Goal: Task Accomplishment & Management: Manage account settings

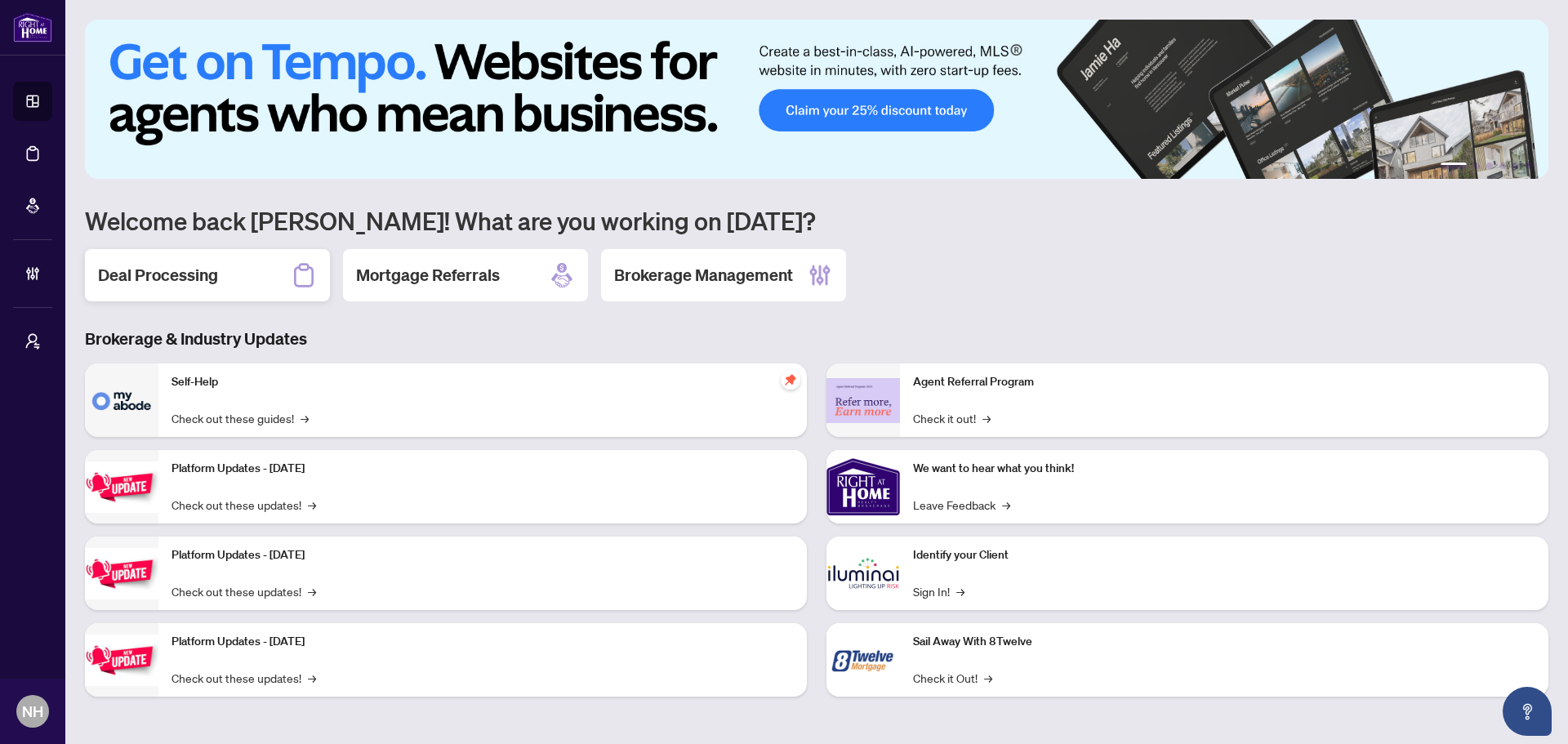
click at [113, 264] on h2 "Deal Processing" at bounding box center [157, 276] width 120 height 23
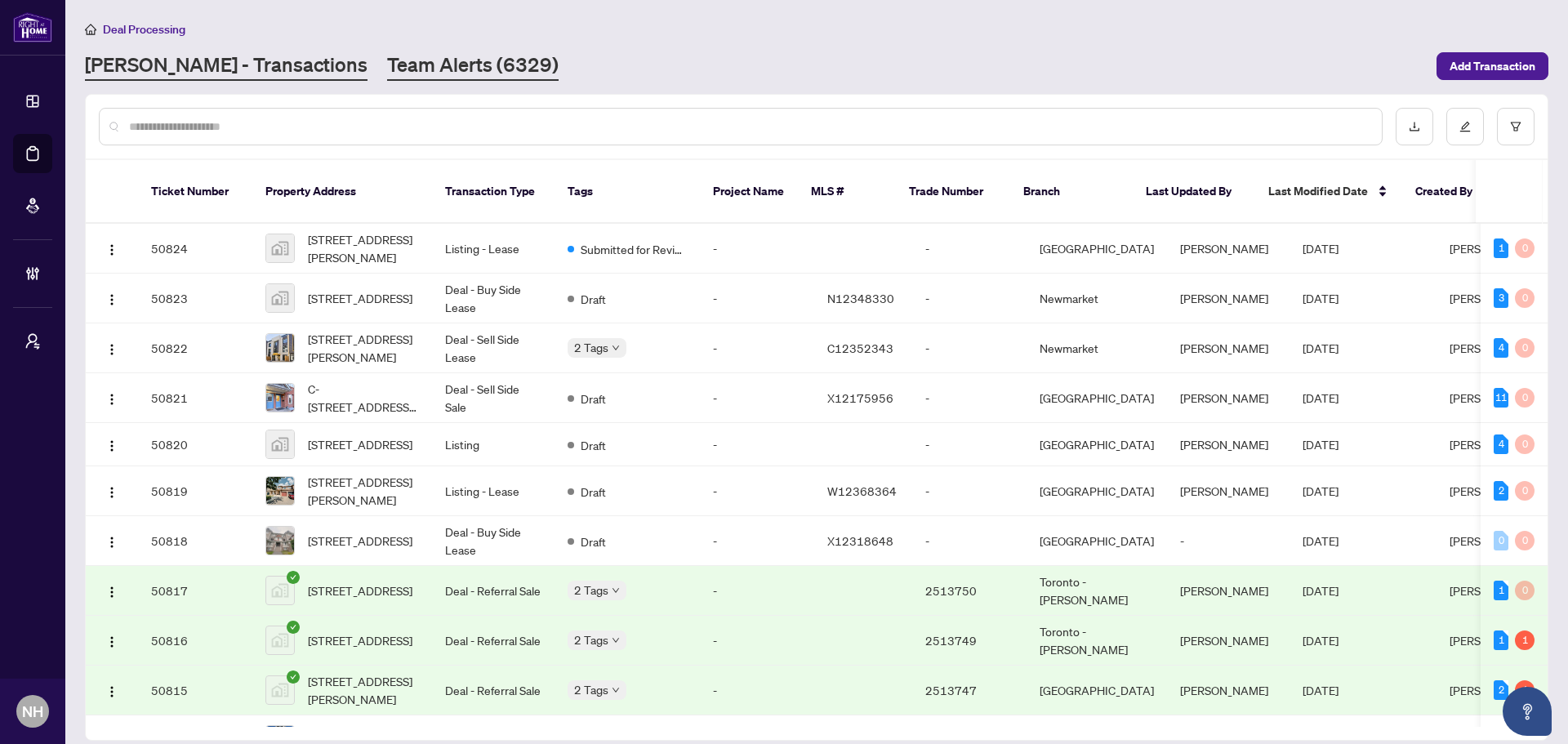
drag, startPoint x: 387, startPoint y: 43, endPoint x: 418, endPoint y: 60, distance: 35.4
click at [389, 46] on div "Deal Processing RAHR - Transactions Team Alerts (6329) Add Transaction" at bounding box center [817, 50] width 1464 height 61
click at [428, 64] on link "Team Alerts (6329)" at bounding box center [473, 66] width 171 height 30
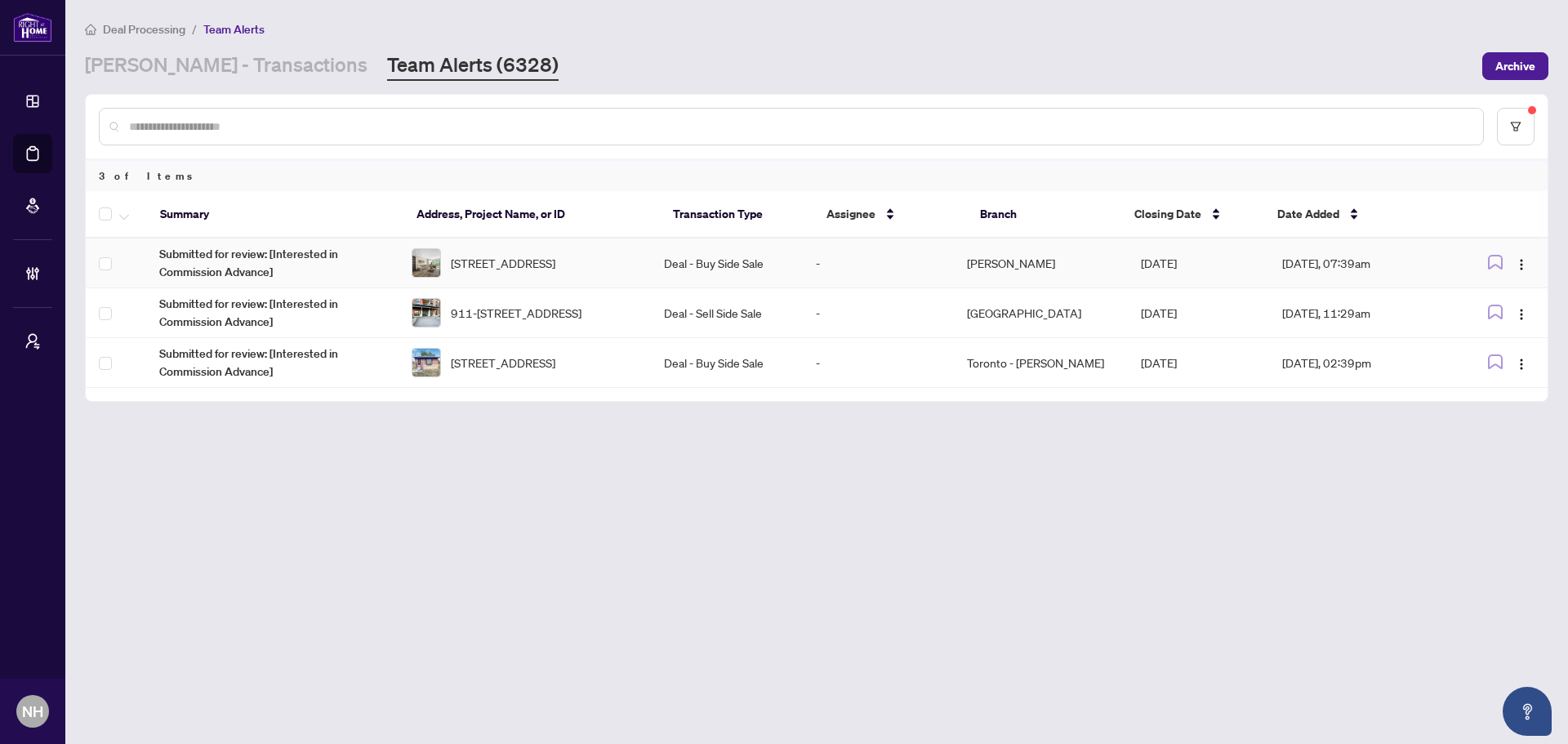
click at [575, 281] on td "[STREET_ADDRESS]" at bounding box center [524, 263] width 253 height 50
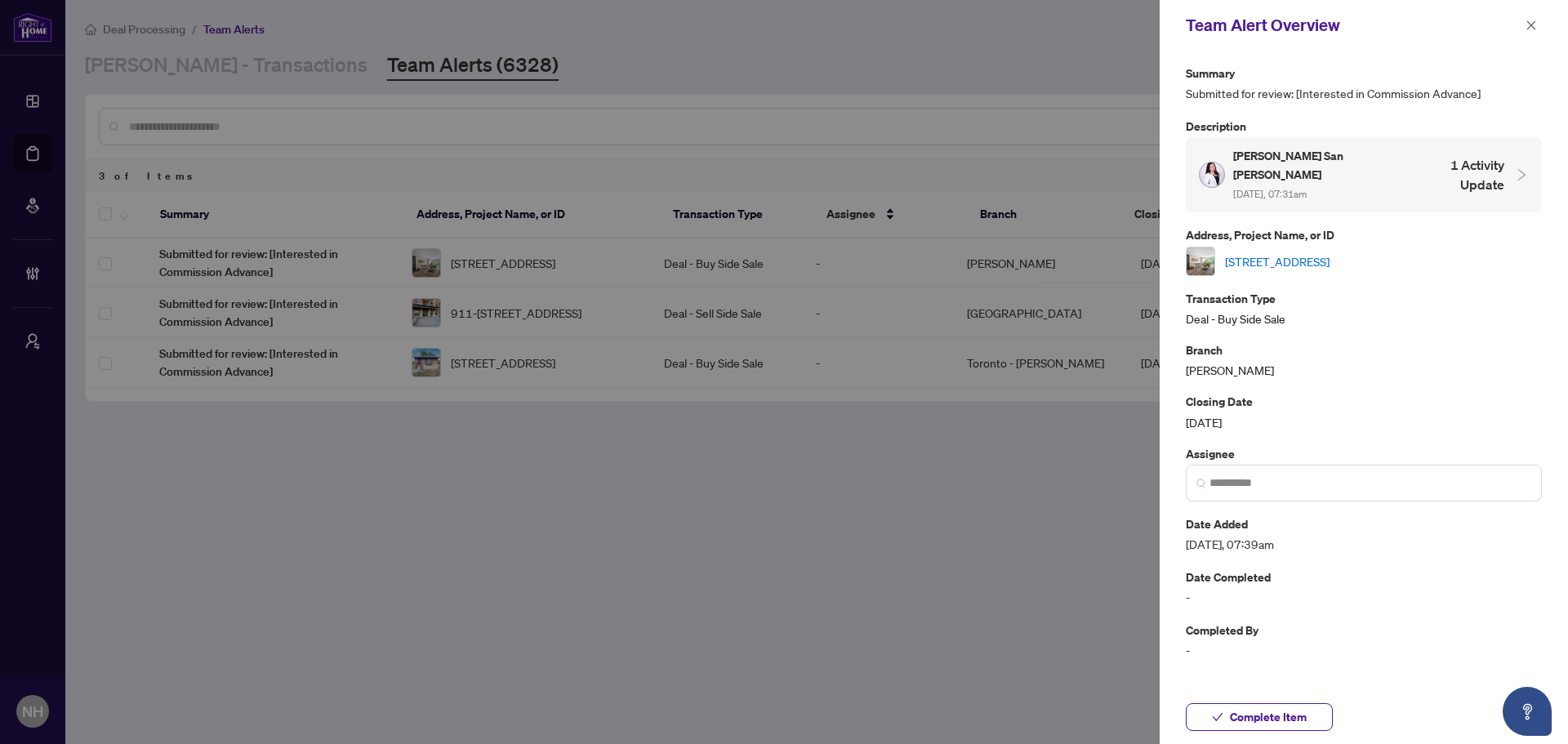
click at [1311, 252] on link "[STREET_ADDRESS]" at bounding box center [1277, 262] width 104 height 18
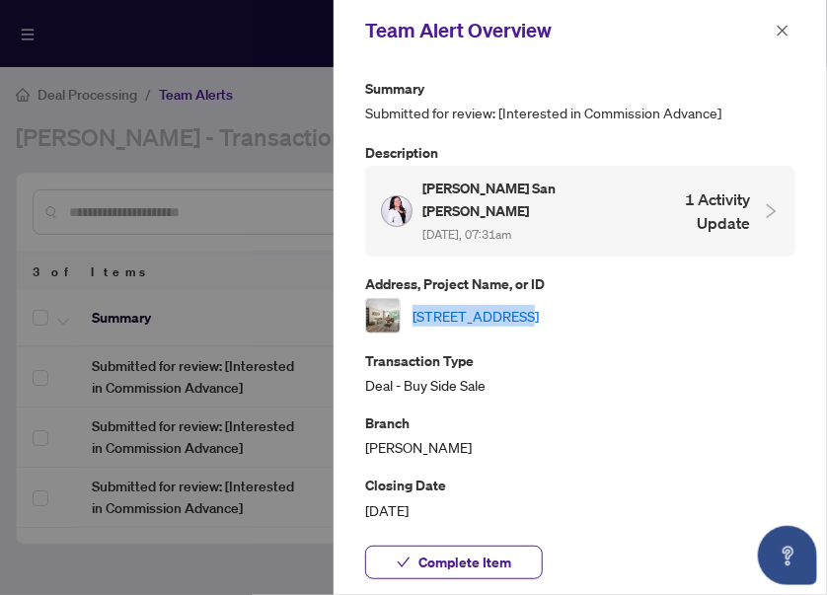
drag, startPoint x: 407, startPoint y: 291, endPoint x: 507, endPoint y: 292, distance: 99.6
click at [507, 298] on div "[STREET_ADDRESS]" at bounding box center [580, 316] width 430 height 36
copy link "339-16 Elgin St"
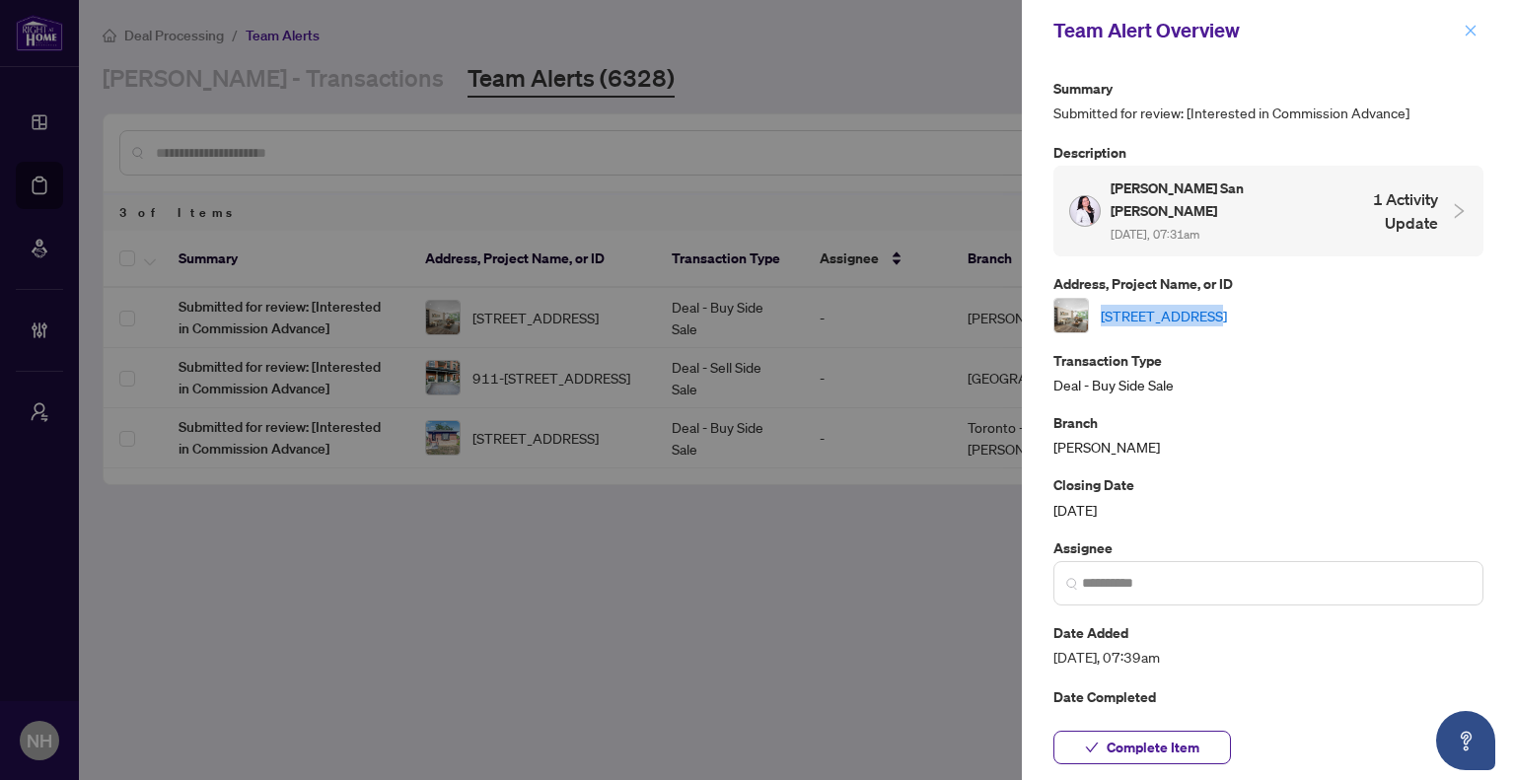
click at [1458, 34] on button "button" at bounding box center [1471, 31] width 26 height 24
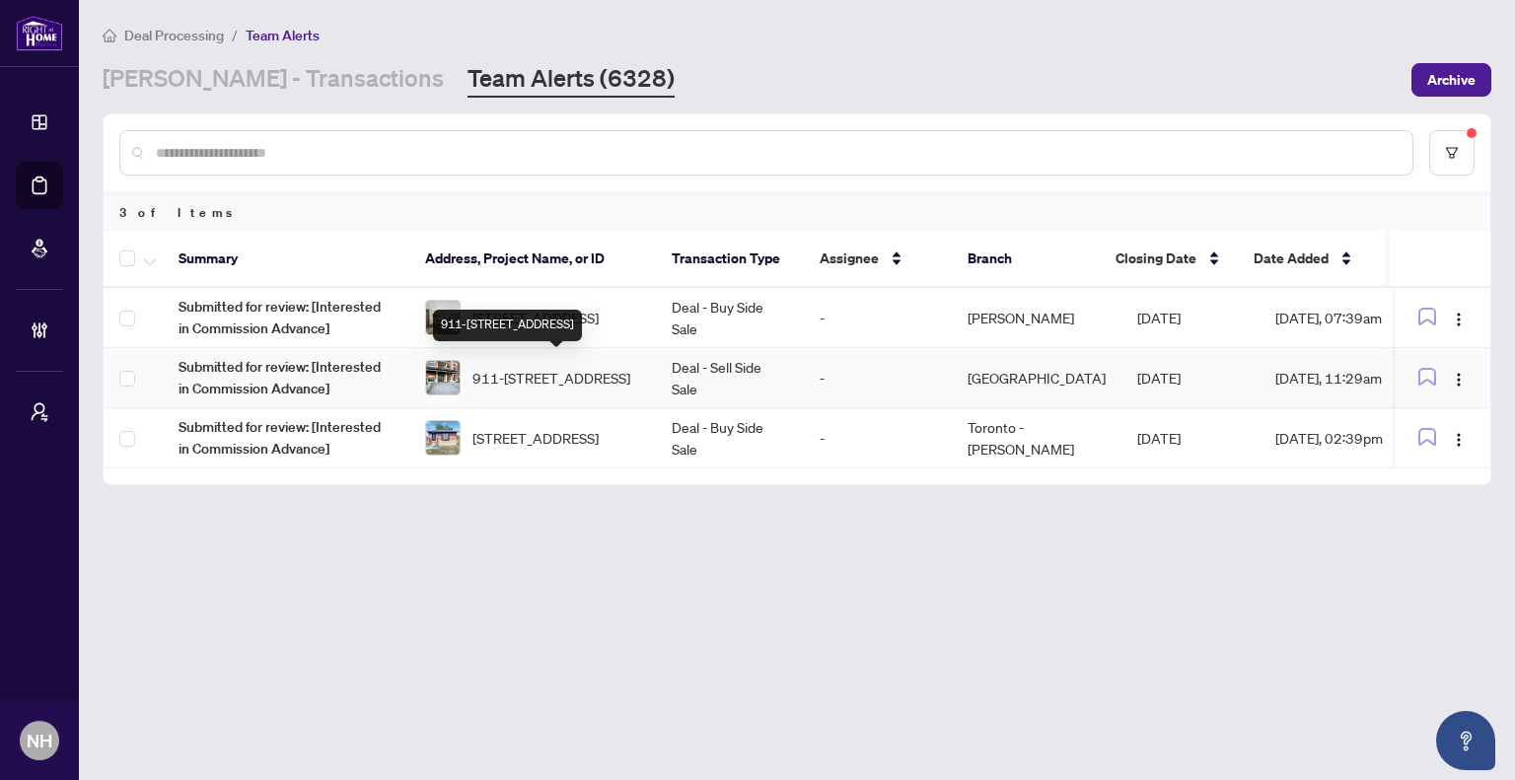
click at [584, 374] on span "911-555 Anand Private, Ottawa, Ontario K1V 2R7, Canada" at bounding box center [552, 378] width 158 height 22
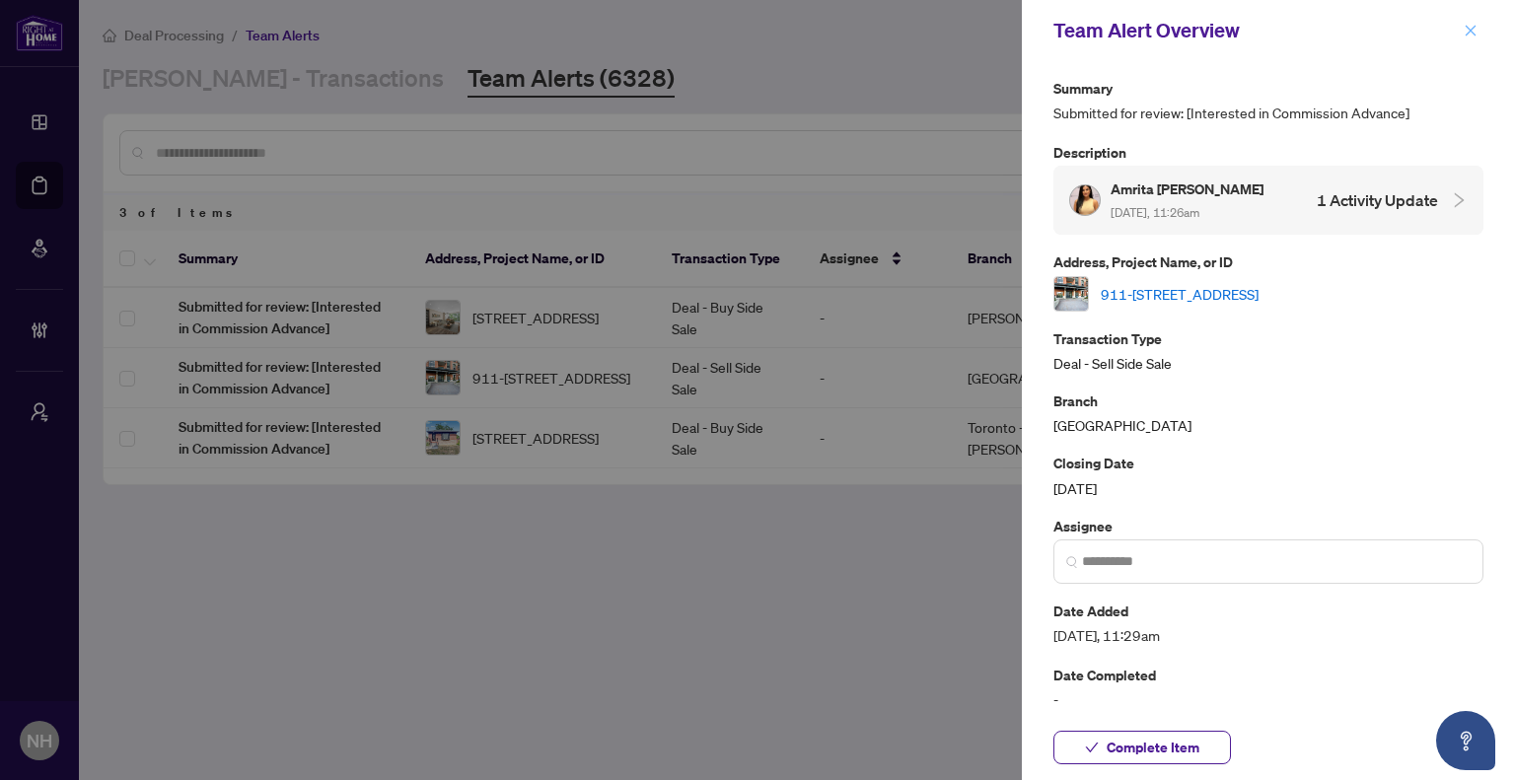
click at [1467, 36] on icon "close" at bounding box center [1471, 31] width 14 height 14
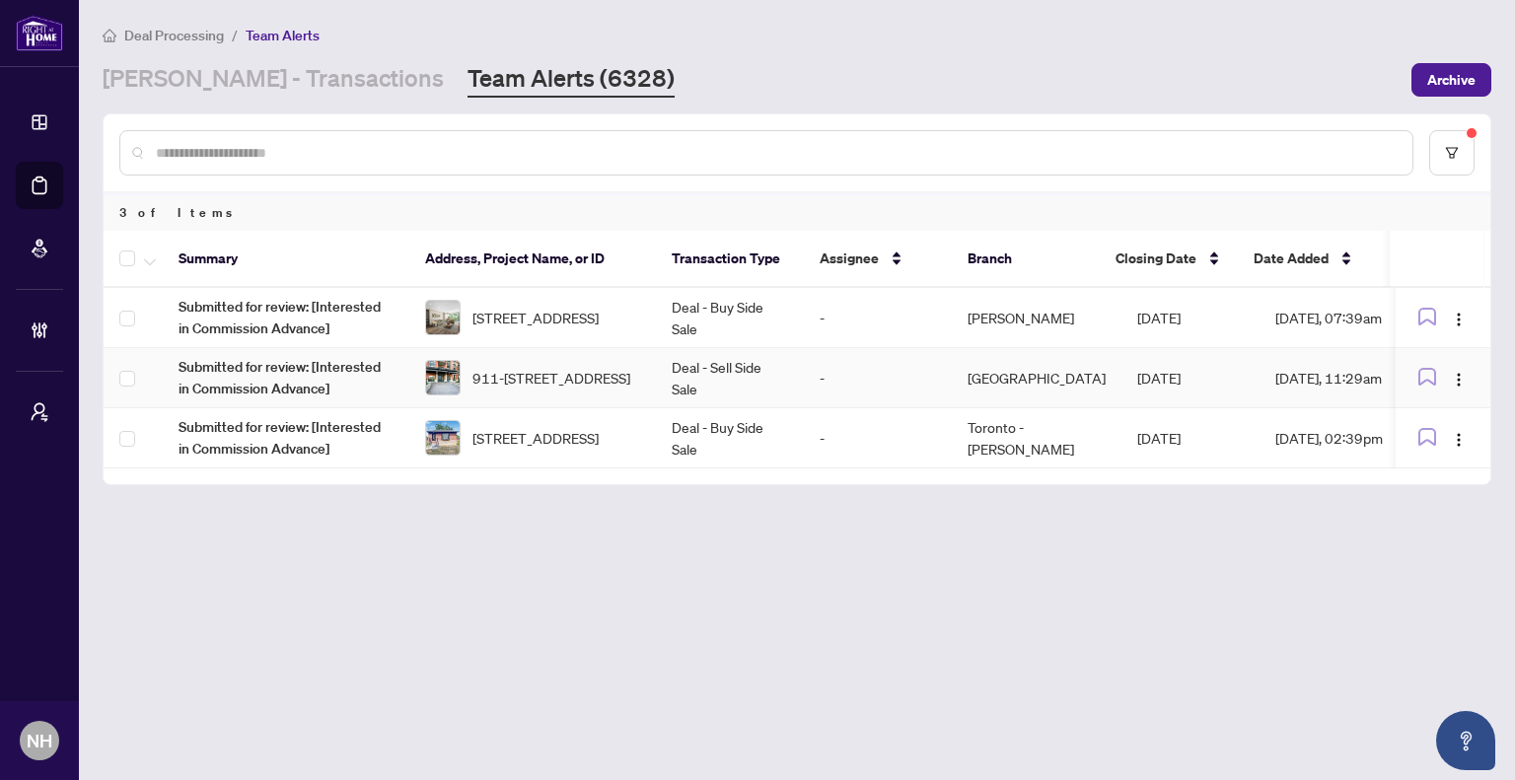
click at [544, 381] on span "911-555 Anand Private, Ottawa, Ontario K1V 2R7, Canada" at bounding box center [552, 378] width 158 height 22
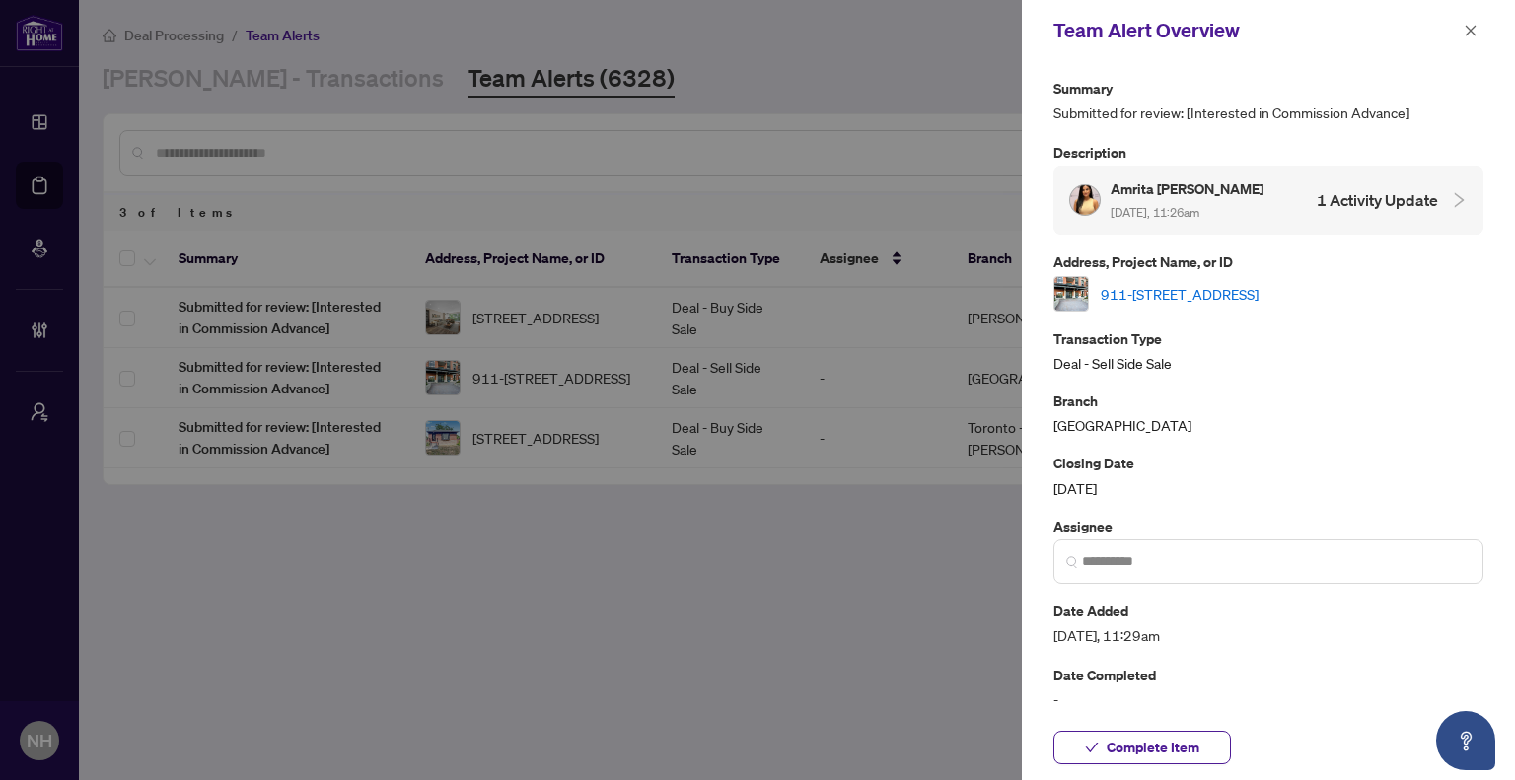
drag, startPoint x: 1475, startPoint y: 26, endPoint x: 1377, endPoint y: 100, distance: 122.5
click at [1475, 27] on icon "close" at bounding box center [1471, 31] width 14 height 14
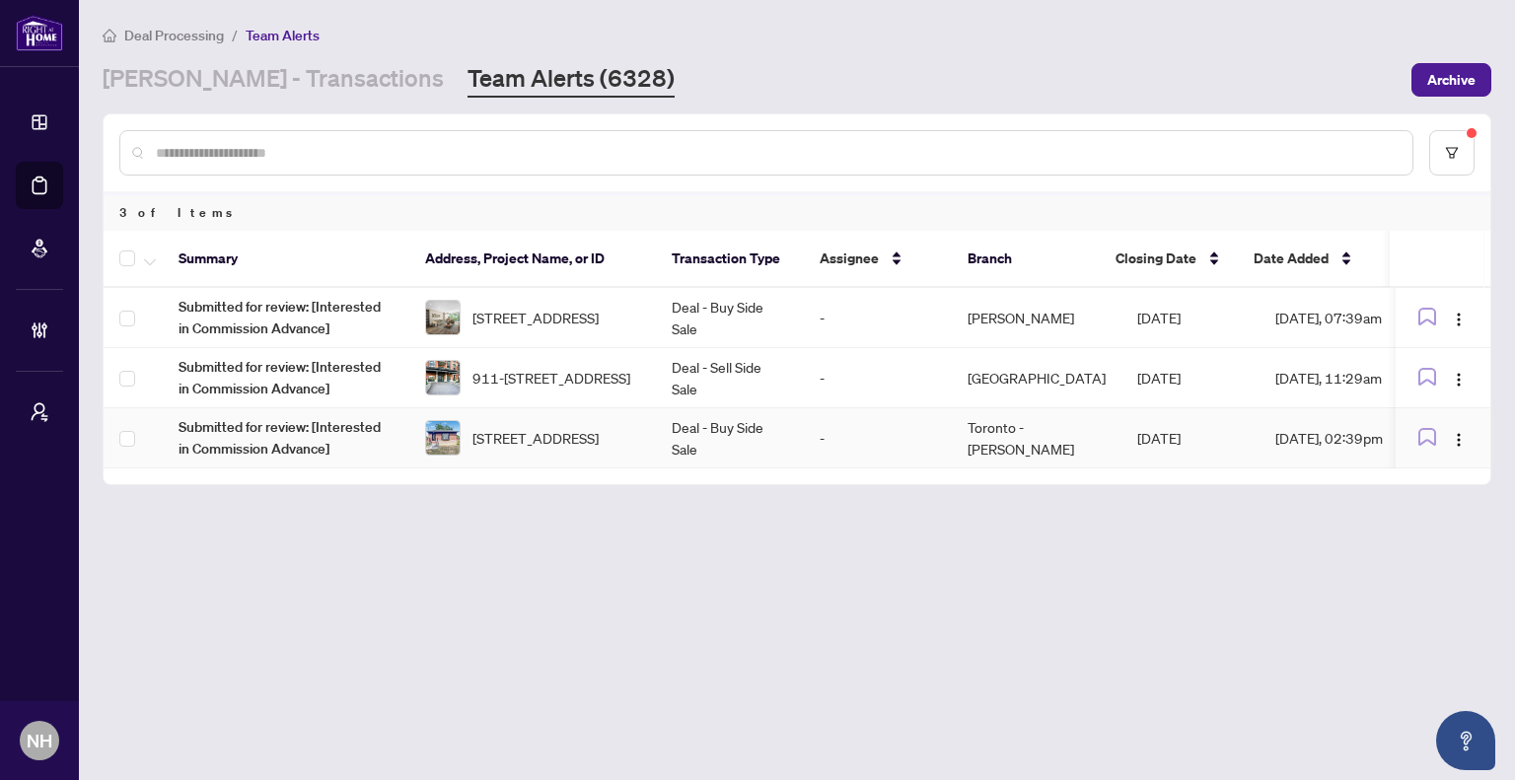
click at [570, 433] on span "31 Benlight Cres, Toronto, Ontario M1H 1P4, Canada" at bounding box center [536, 438] width 126 height 22
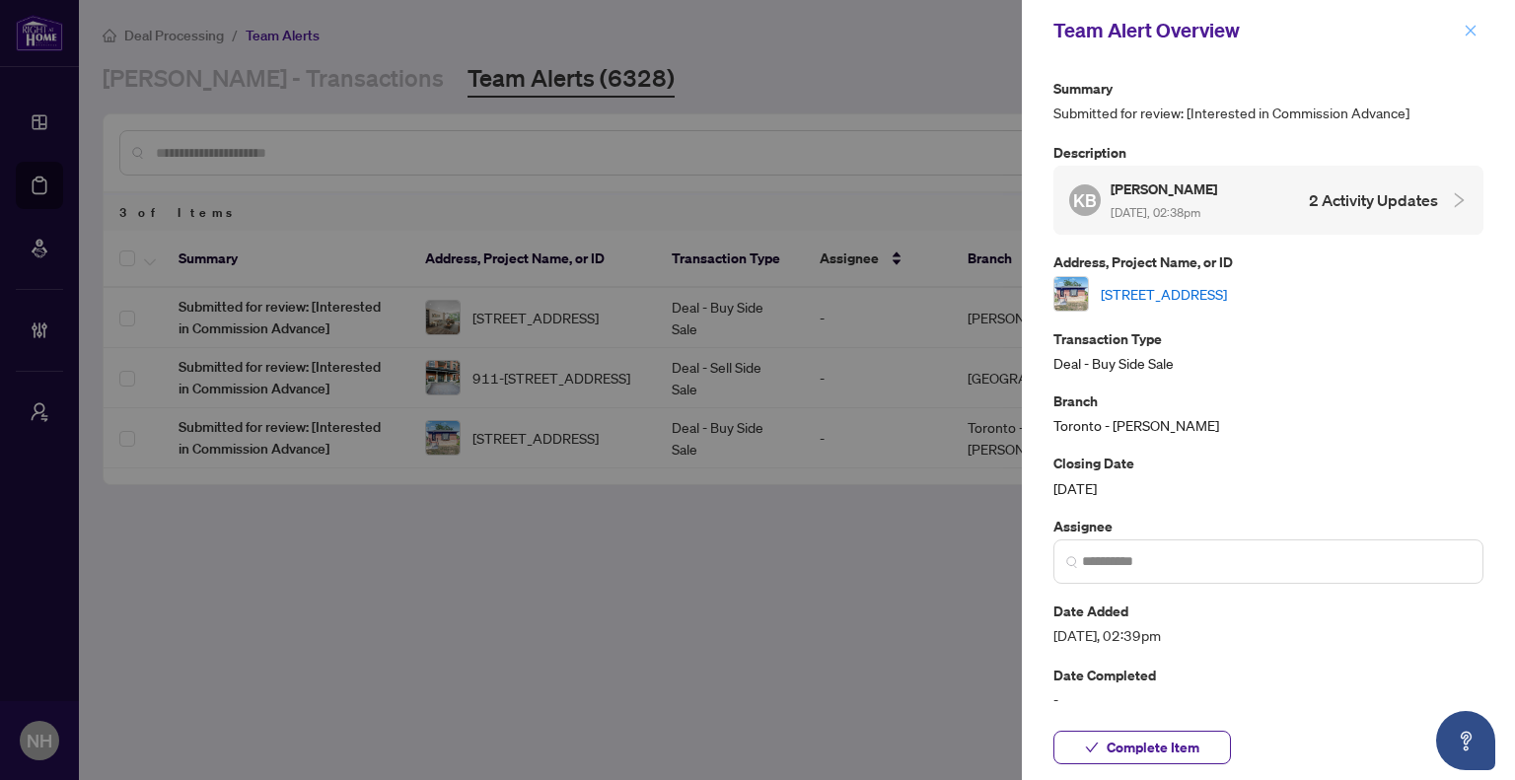
click at [1472, 33] on icon "close" at bounding box center [1471, 30] width 11 height 11
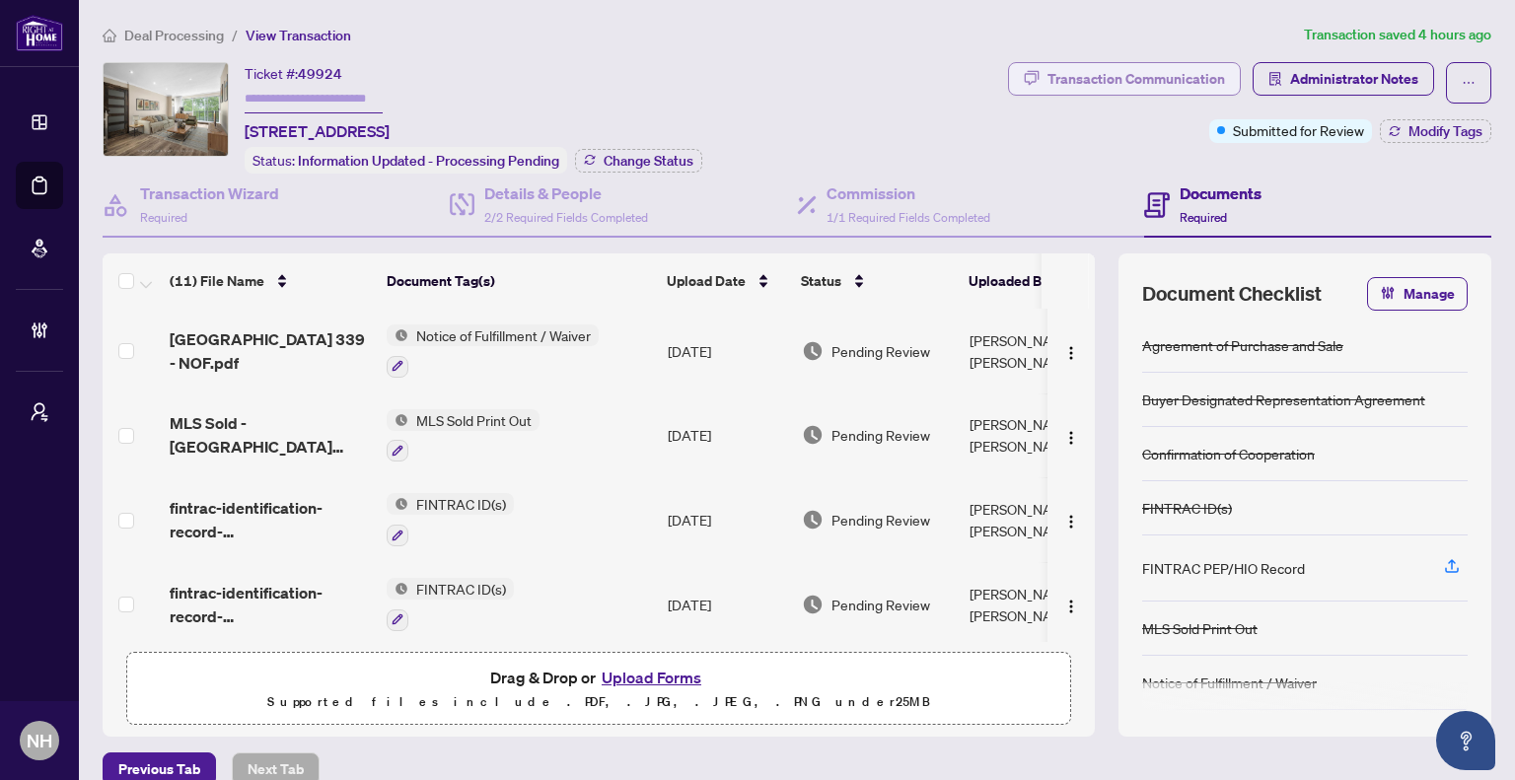
click at [1069, 75] on div "Transaction Communication" at bounding box center [1137, 79] width 178 height 32
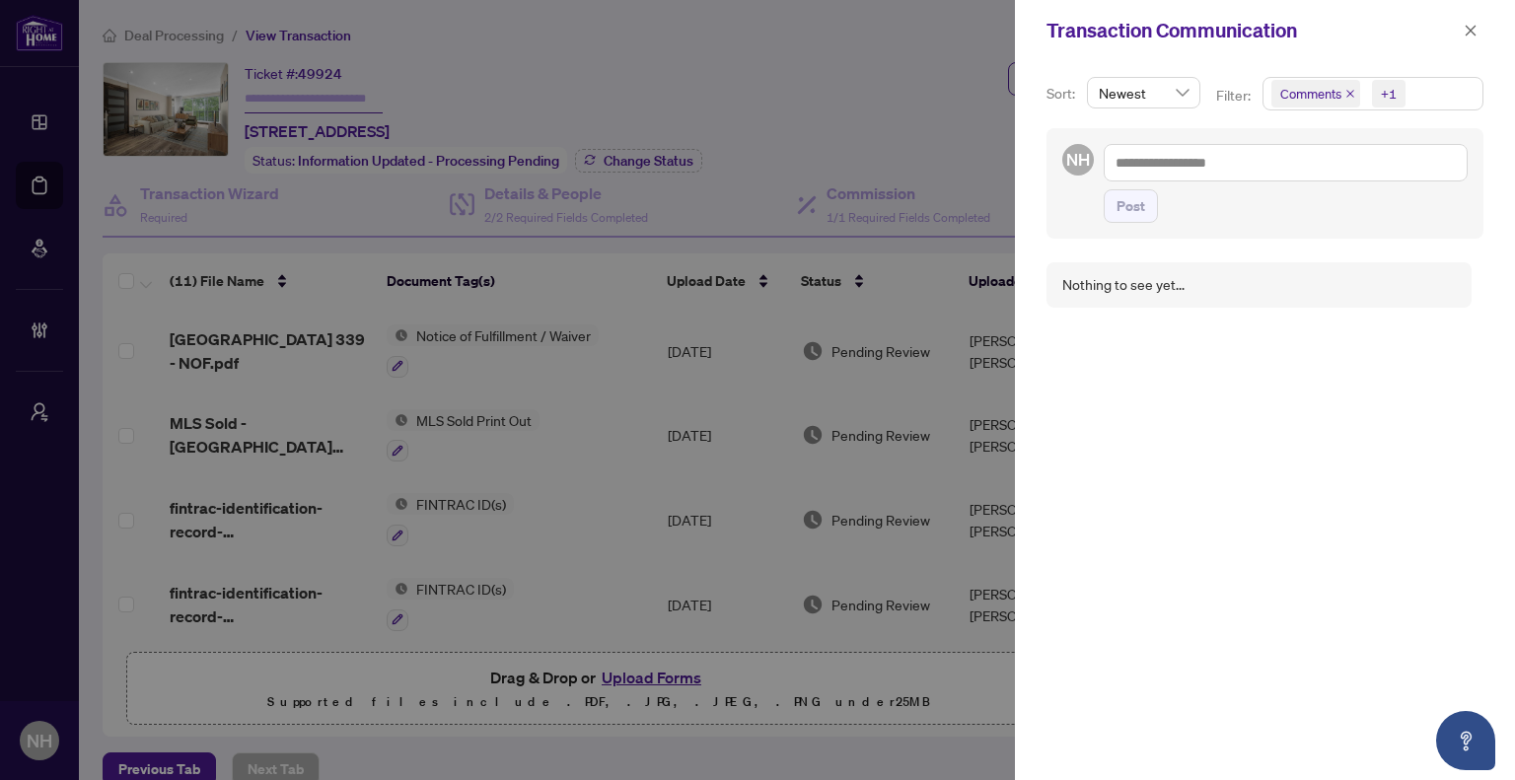
drag, startPoint x: 1468, startPoint y: 30, endPoint x: 1275, endPoint y: 52, distance: 193.7
click at [1467, 30] on icon "close" at bounding box center [1471, 31] width 14 height 14
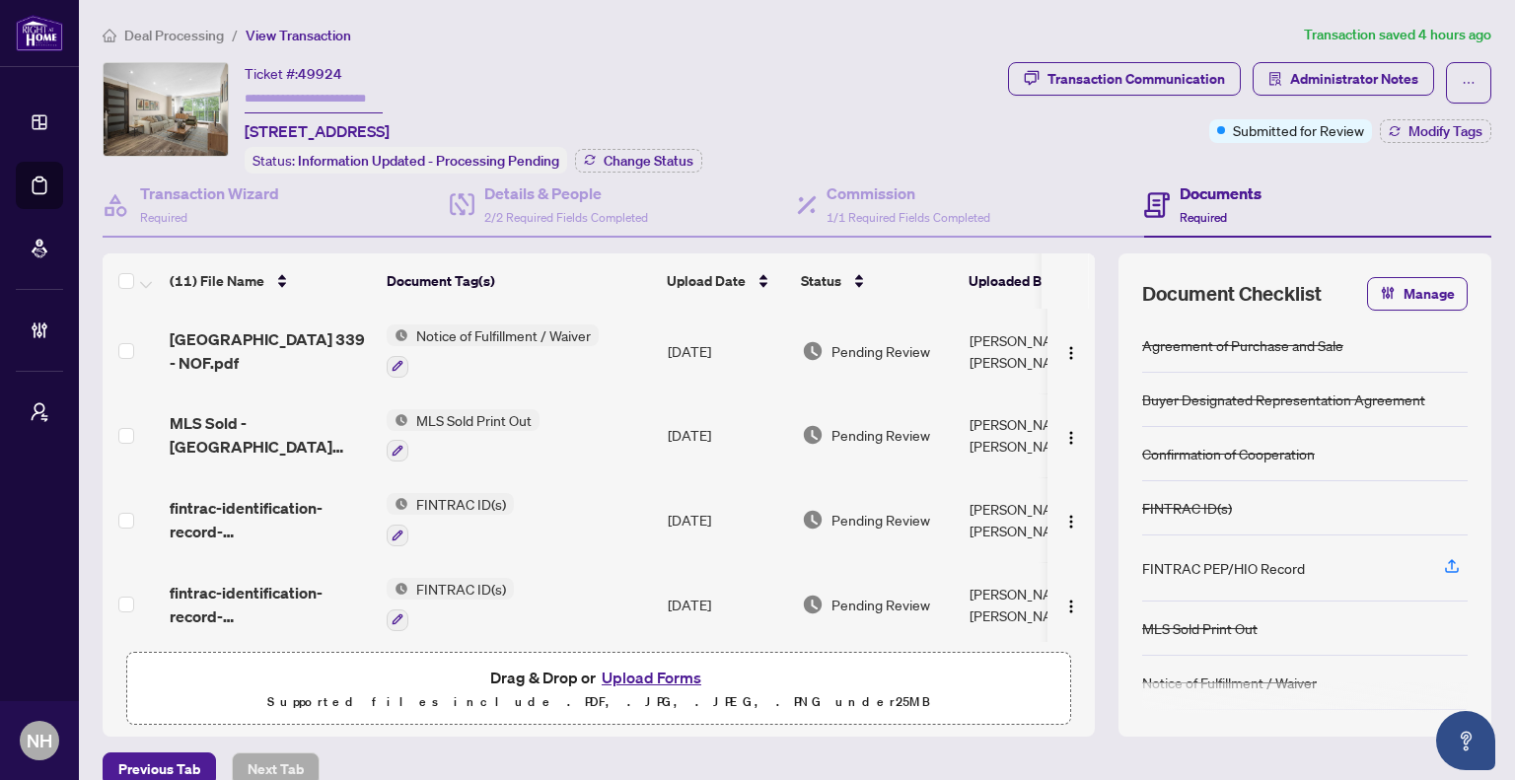
click at [209, 24] on li "Deal Processing" at bounding box center [163, 35] width 121 height 23
click at [197, 36] on span "Deal Processing" at bounding box center [174, 36] width 100 height 18
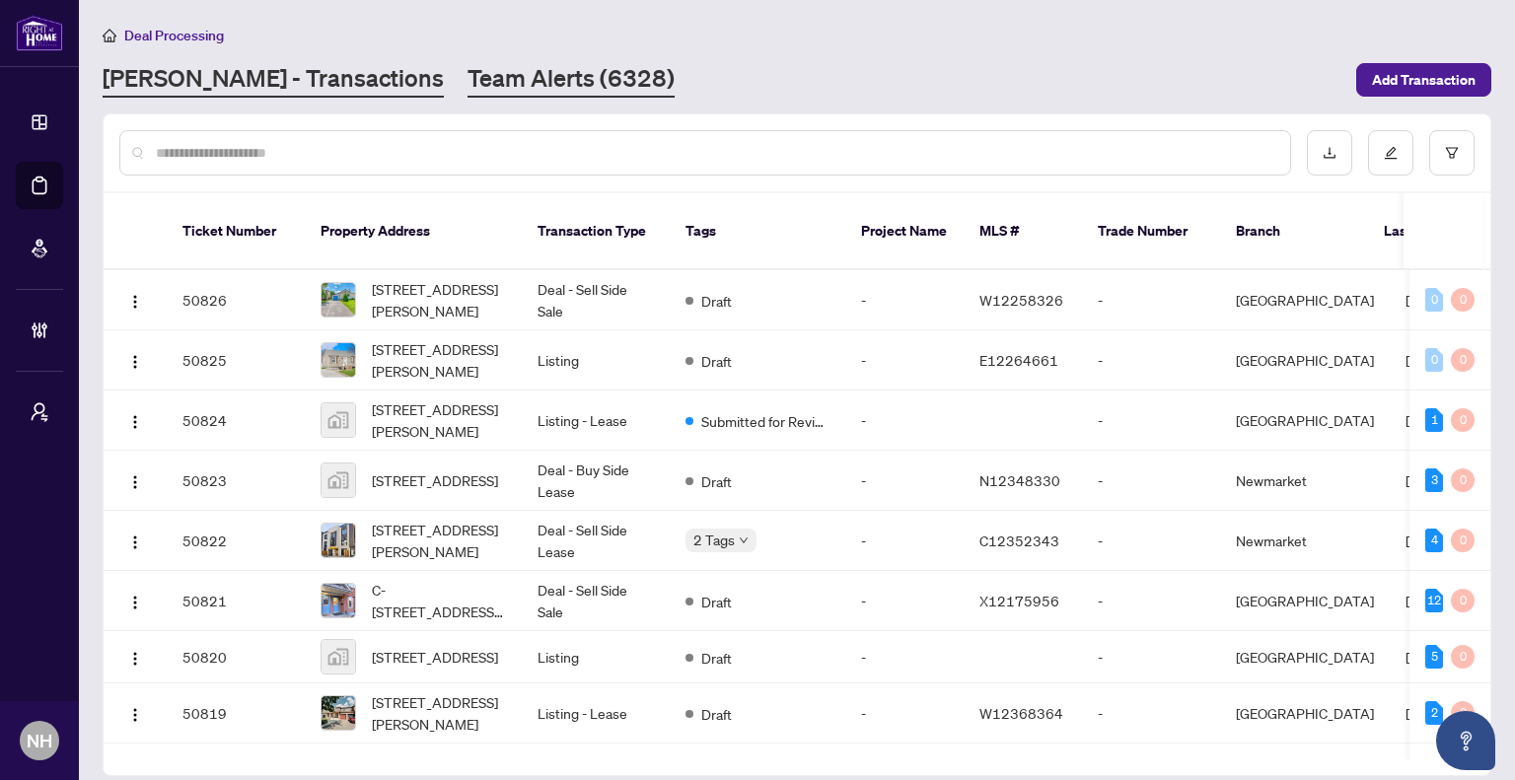
click at [504, 86] on link "Team Alerts (6328)" at bounding box center [571, 80] width 207 height 36
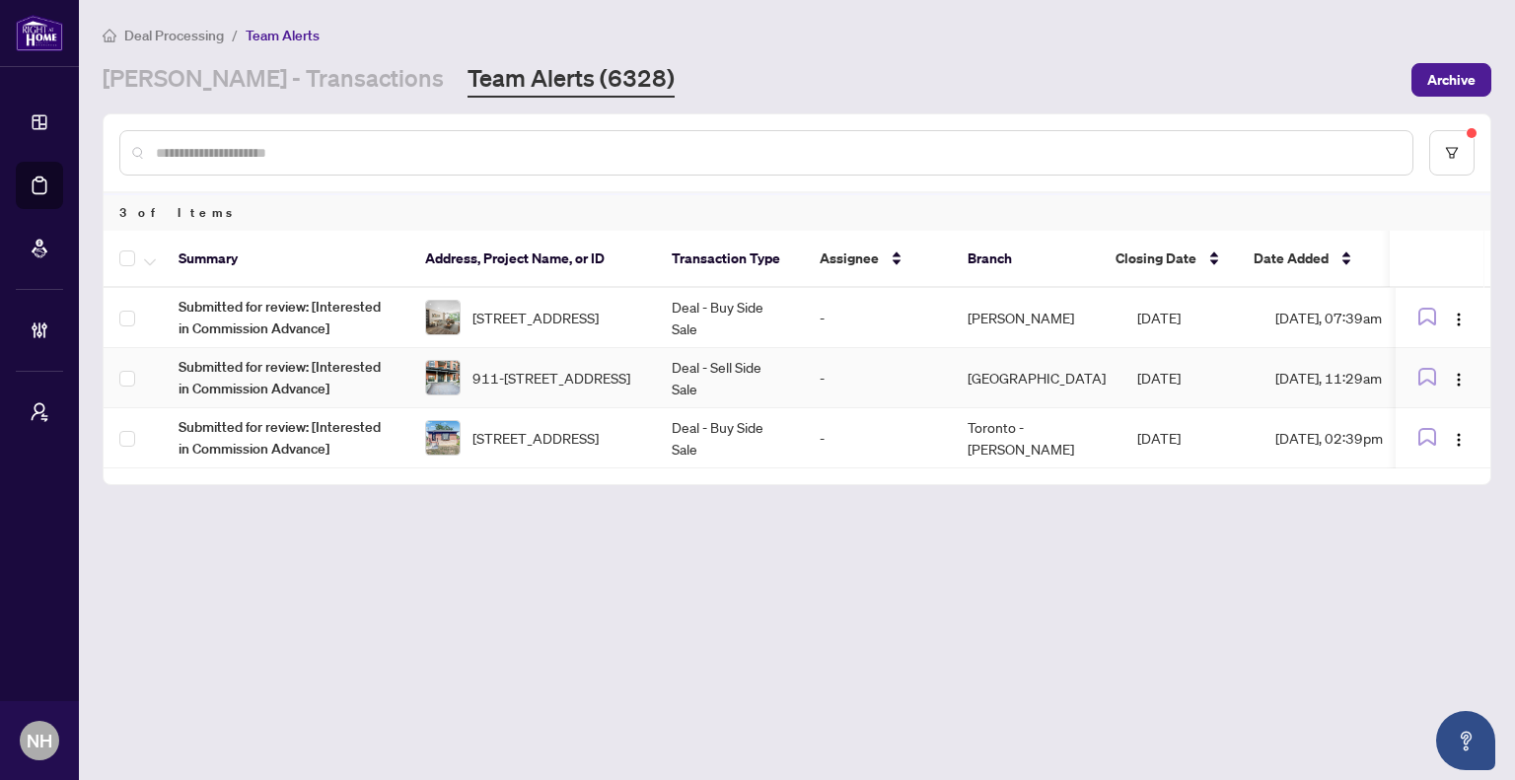
click at [590, 399] on td "911-[STREET_ADDRESS]" at bounding box center [532, 378] width 247 height 60
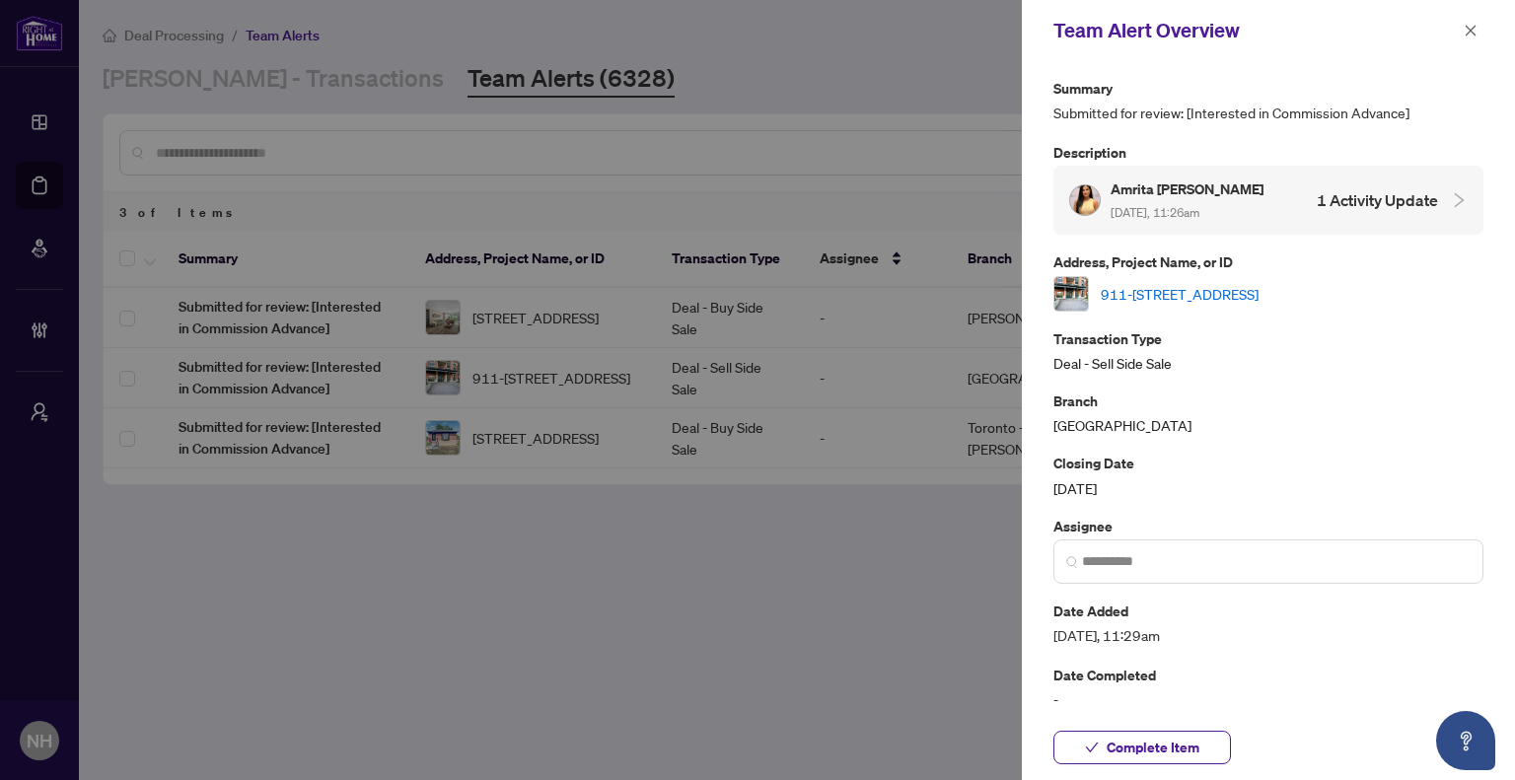
click at [1217, 303] on div "911-[STREET_ADDRESS]" at bounding box center [1269, 294] width 430 height 36
click at [1226, 293] on link "911-[STREET_ADDRESS]" at bounding box center [1180, 294] width 158 height 22
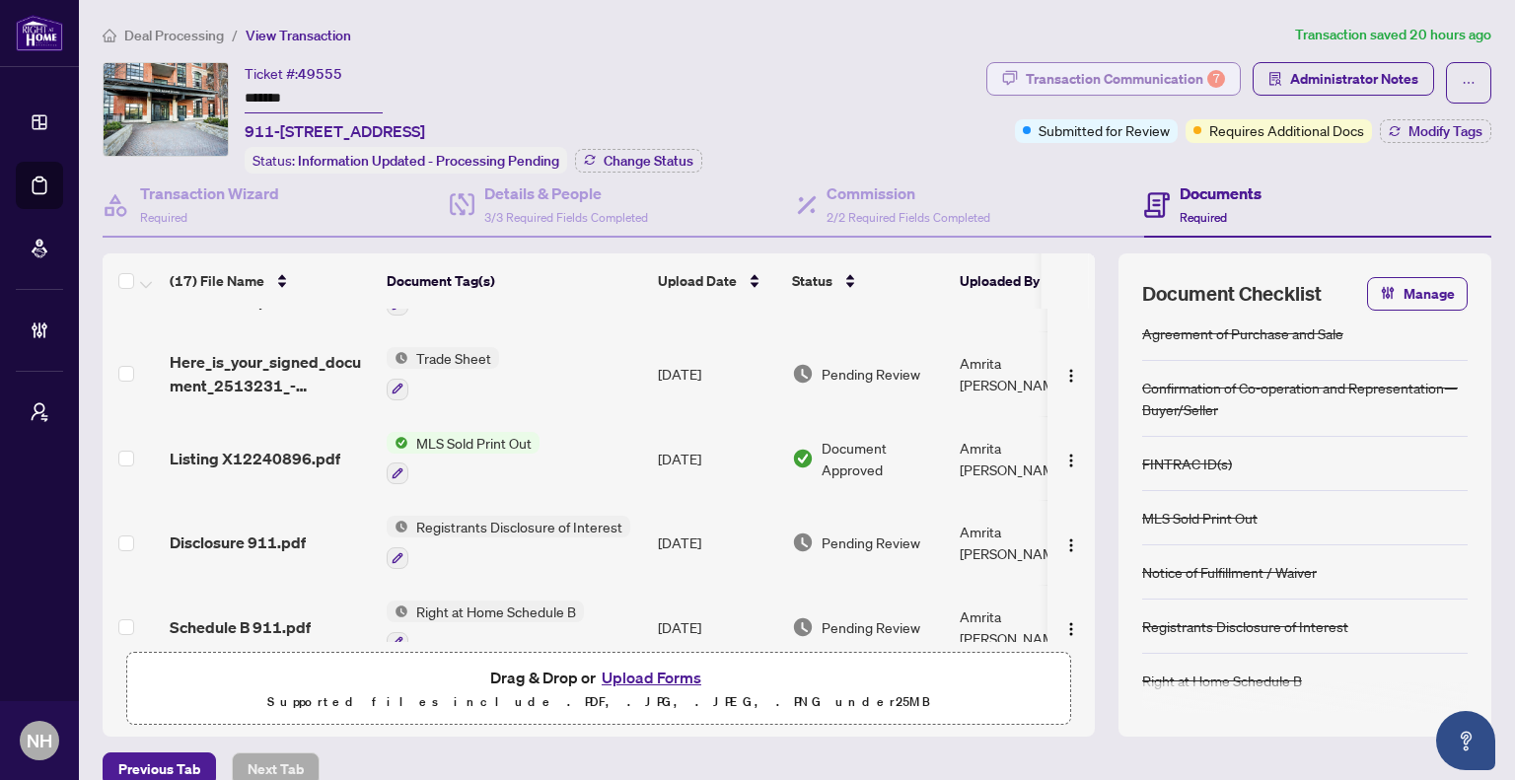
scroll to position [395, 0]
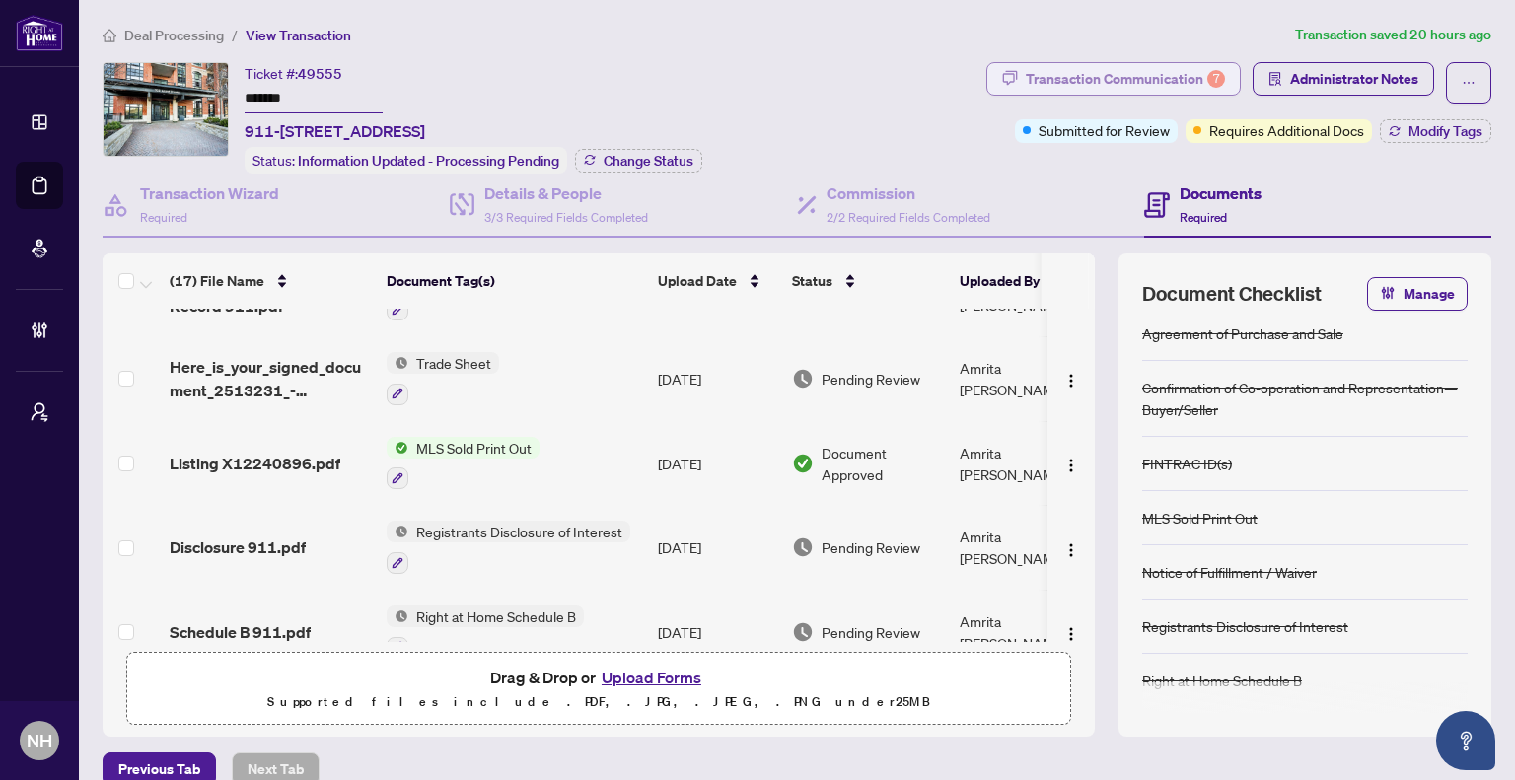
click at [1081, 90] on div "Transaction Communication 7" at bounding box center [1125, 79] width 199 height 32
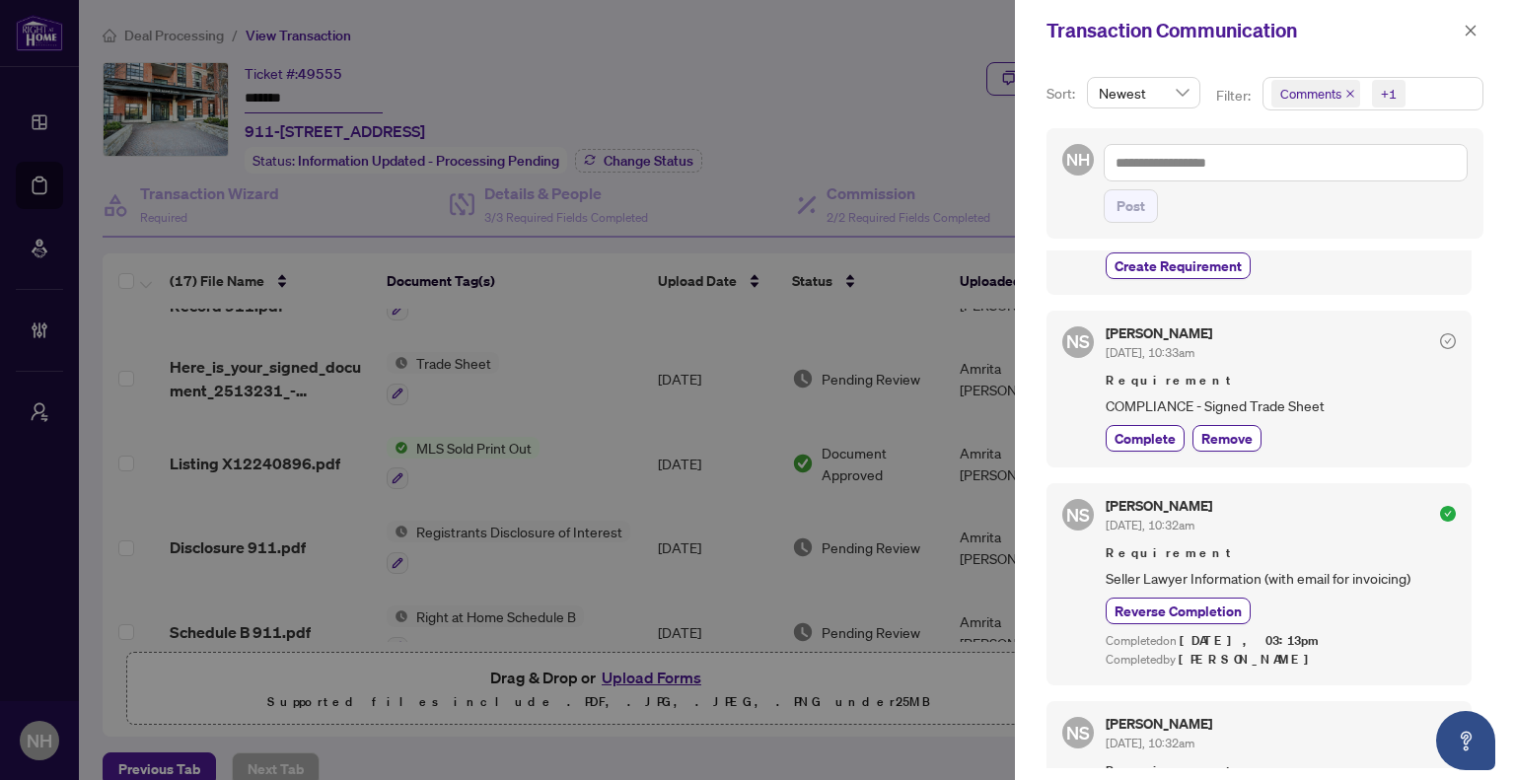
scroll to position [197, 0]
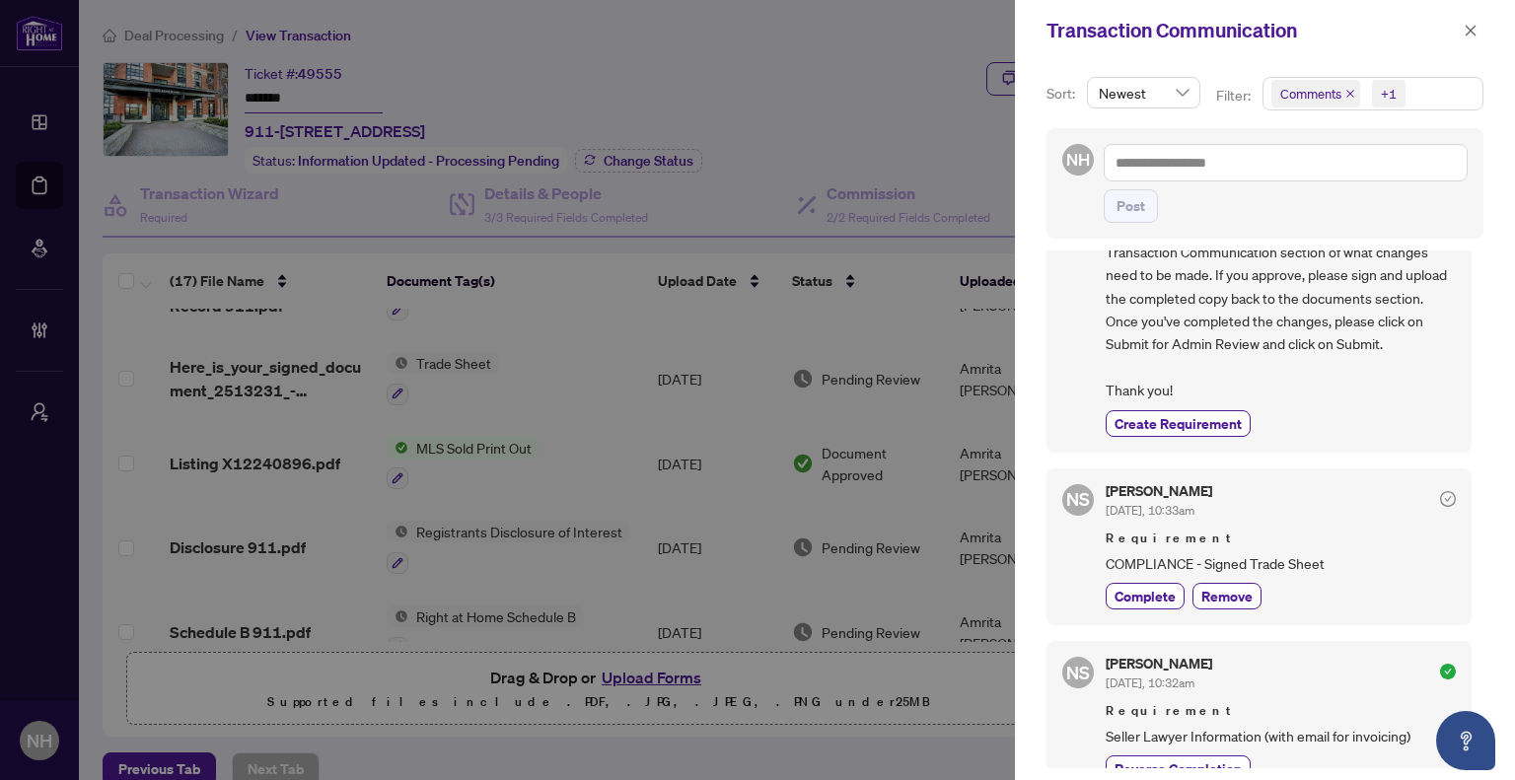
click at [1381, 97] on div "+1" at bounding box center [1389, 94] width 16 height 20
click at [1278, 202] on span "Select Requirements" at bounding box center [1282, 203] width 16 height 16
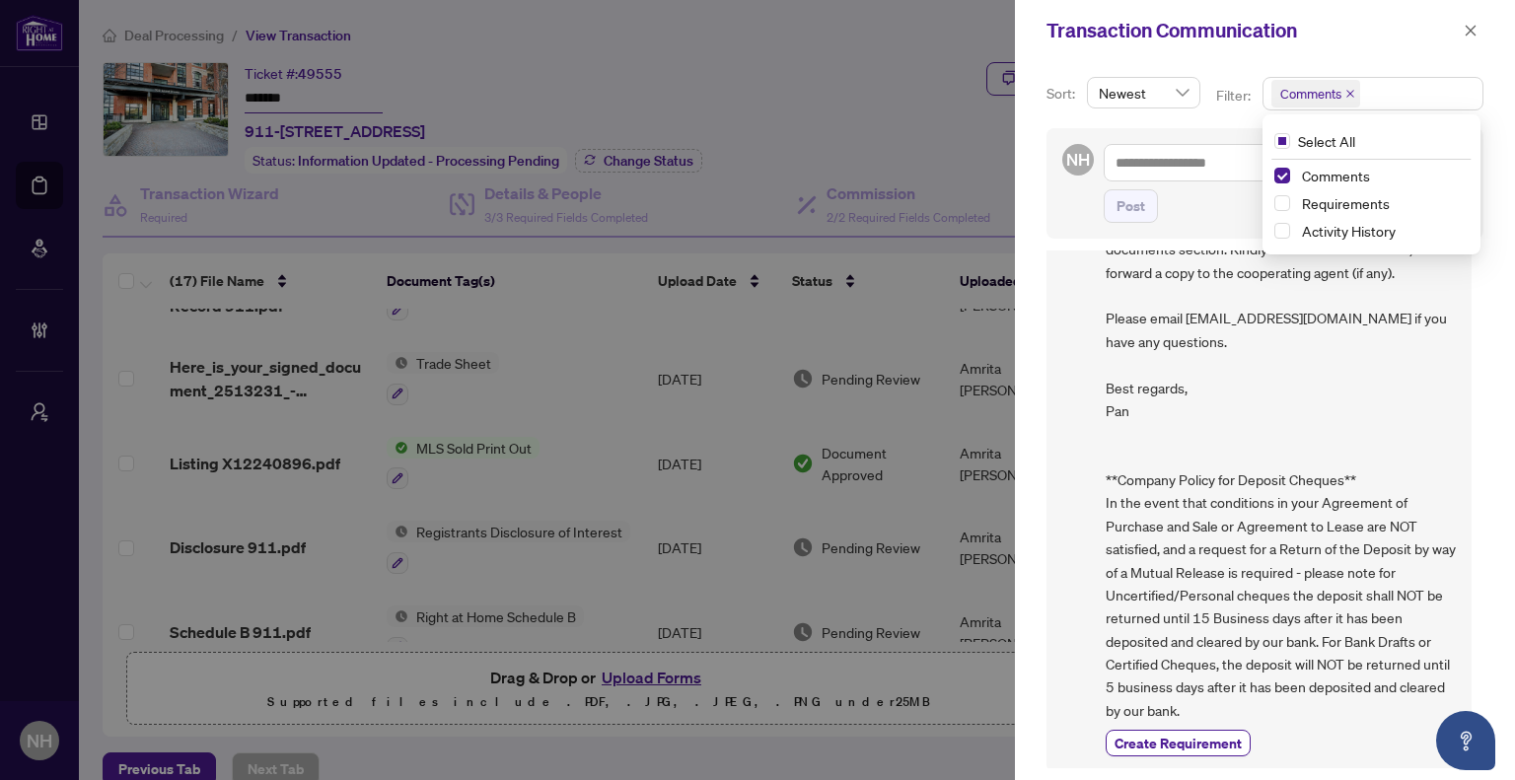
scroll to position [0, 0]
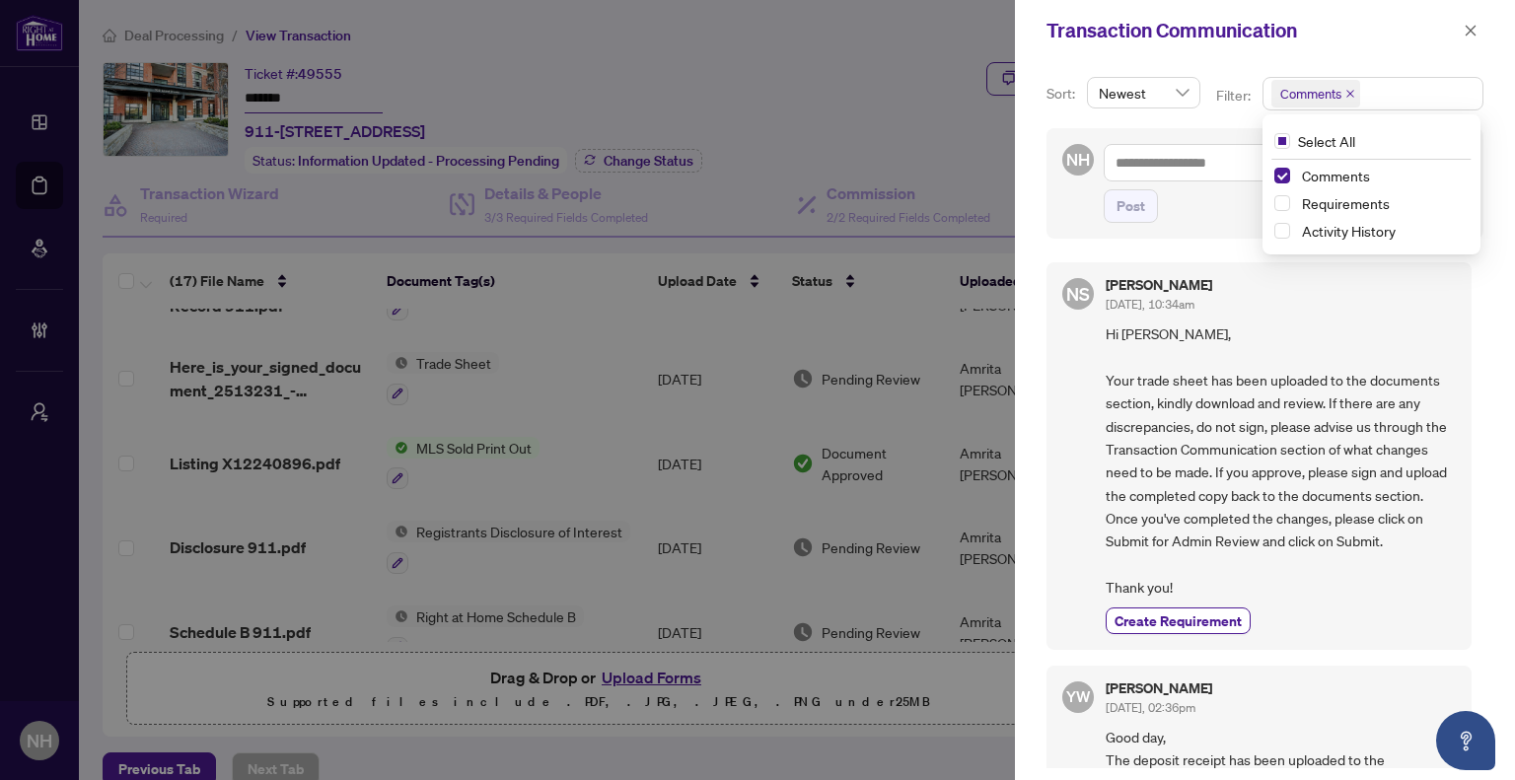
click at [1342, 90] on span "Comments" at bounding box center [1316, 94] width 89 height 28
click at [1349, 94] on icon "close" at bounding box center [1351, 94] width 10 height 10
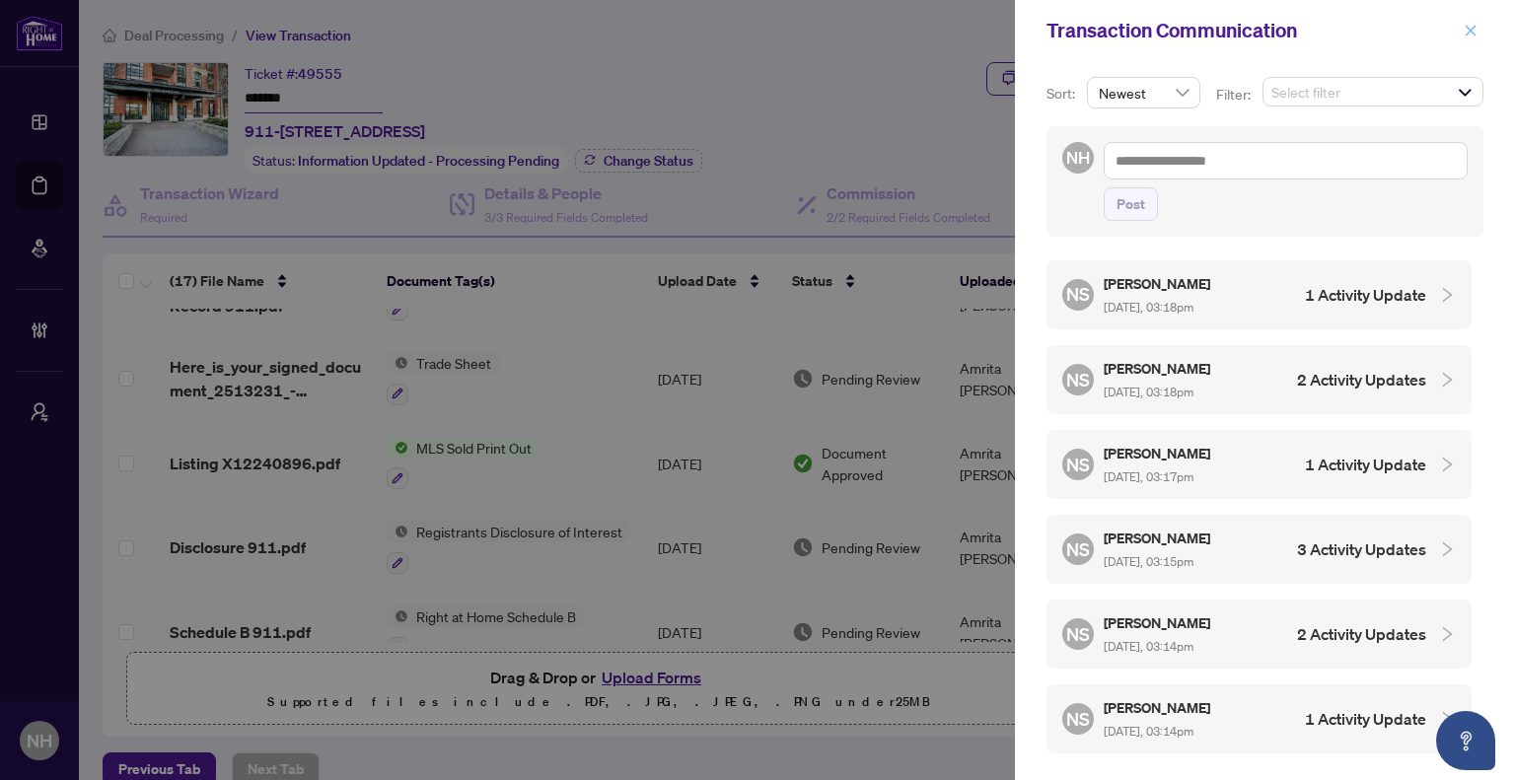
click at [1476, 34] on icon "close" at bounding box center [1471, 31] width 14 height 14
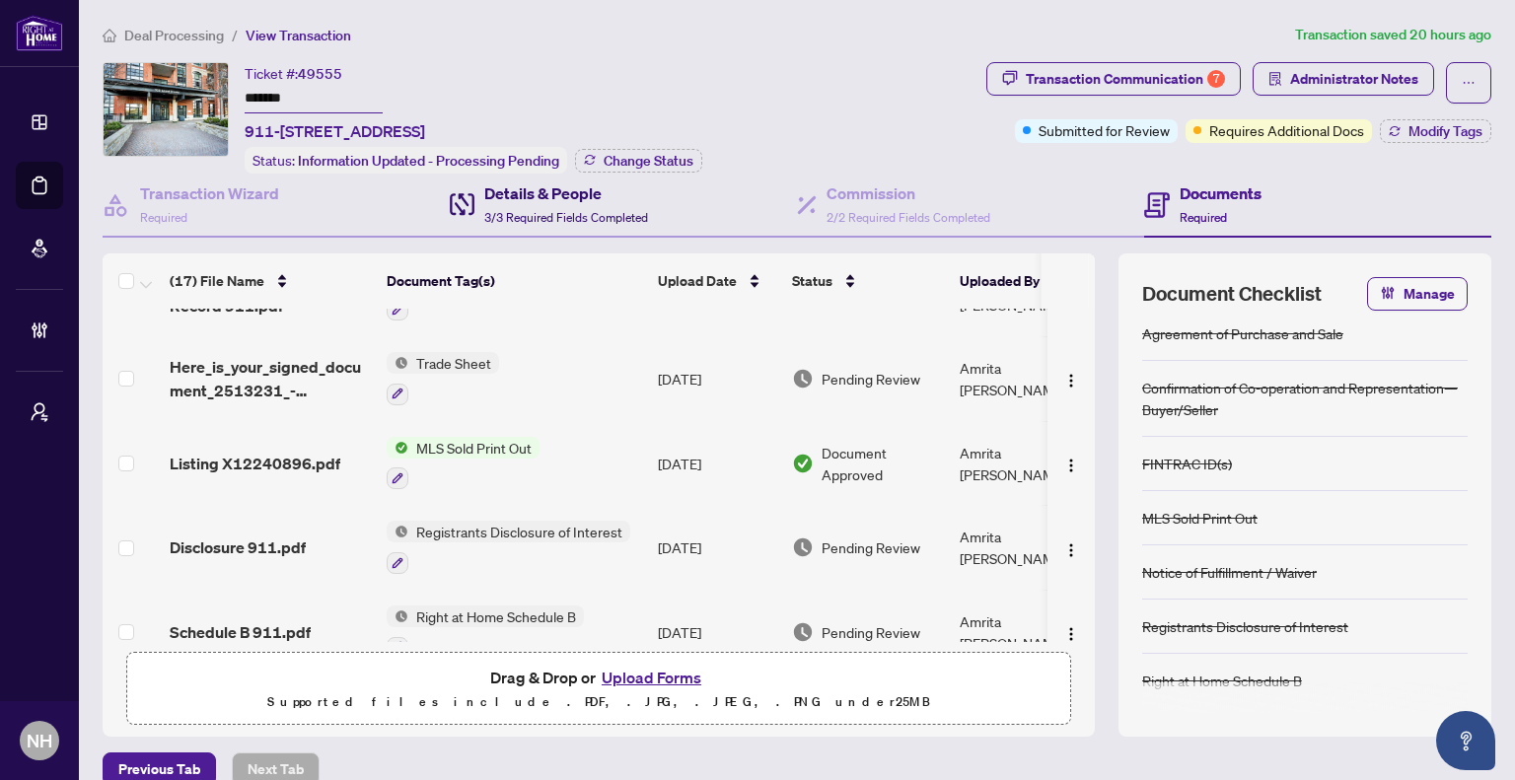
click at [525, 193] on h4 "Details & People" at bounding box center [566, 194] width 164 height 24
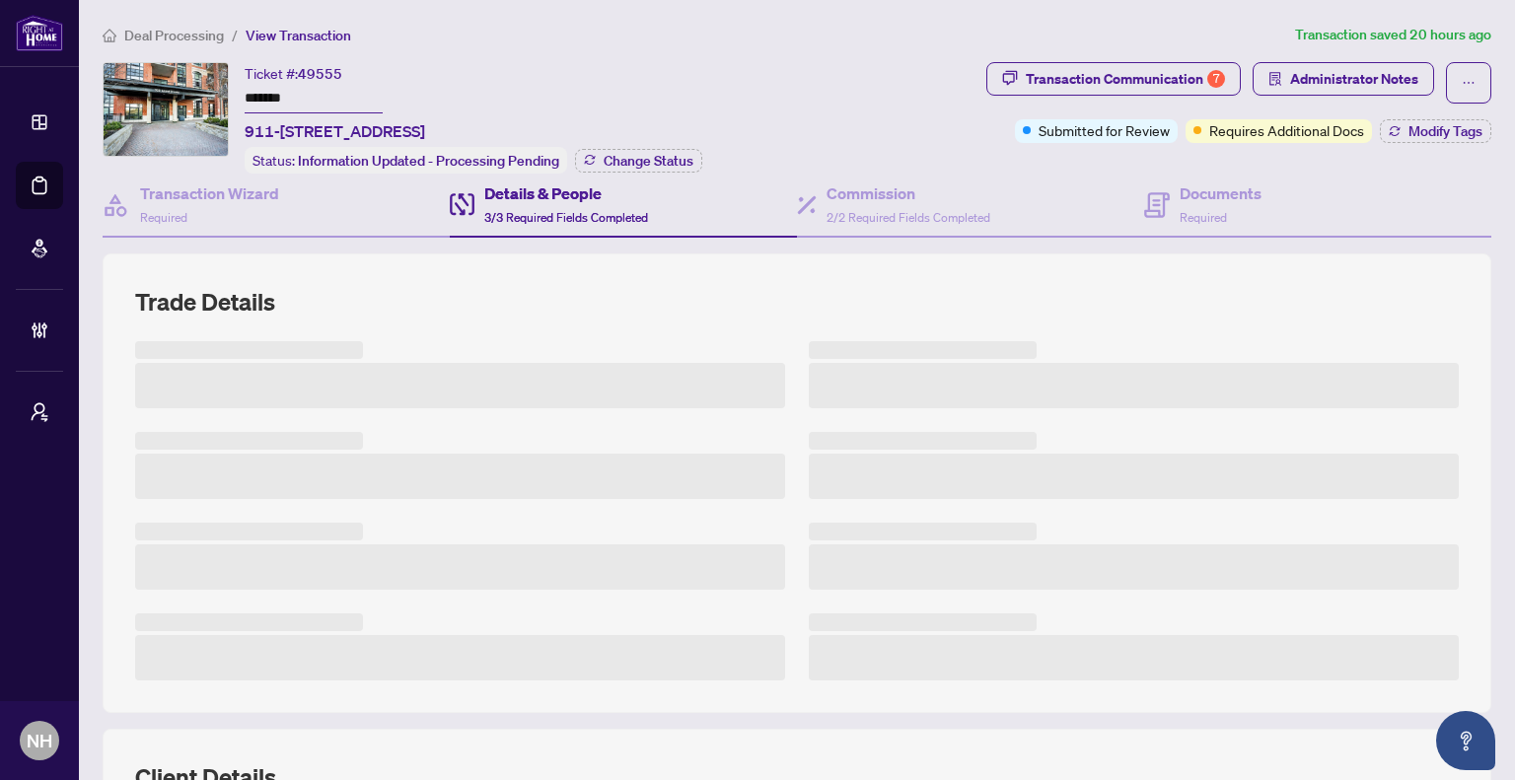
click at [174, 28] on span "Deal Processing" at bounding box center [174, 36] width 100 height 18
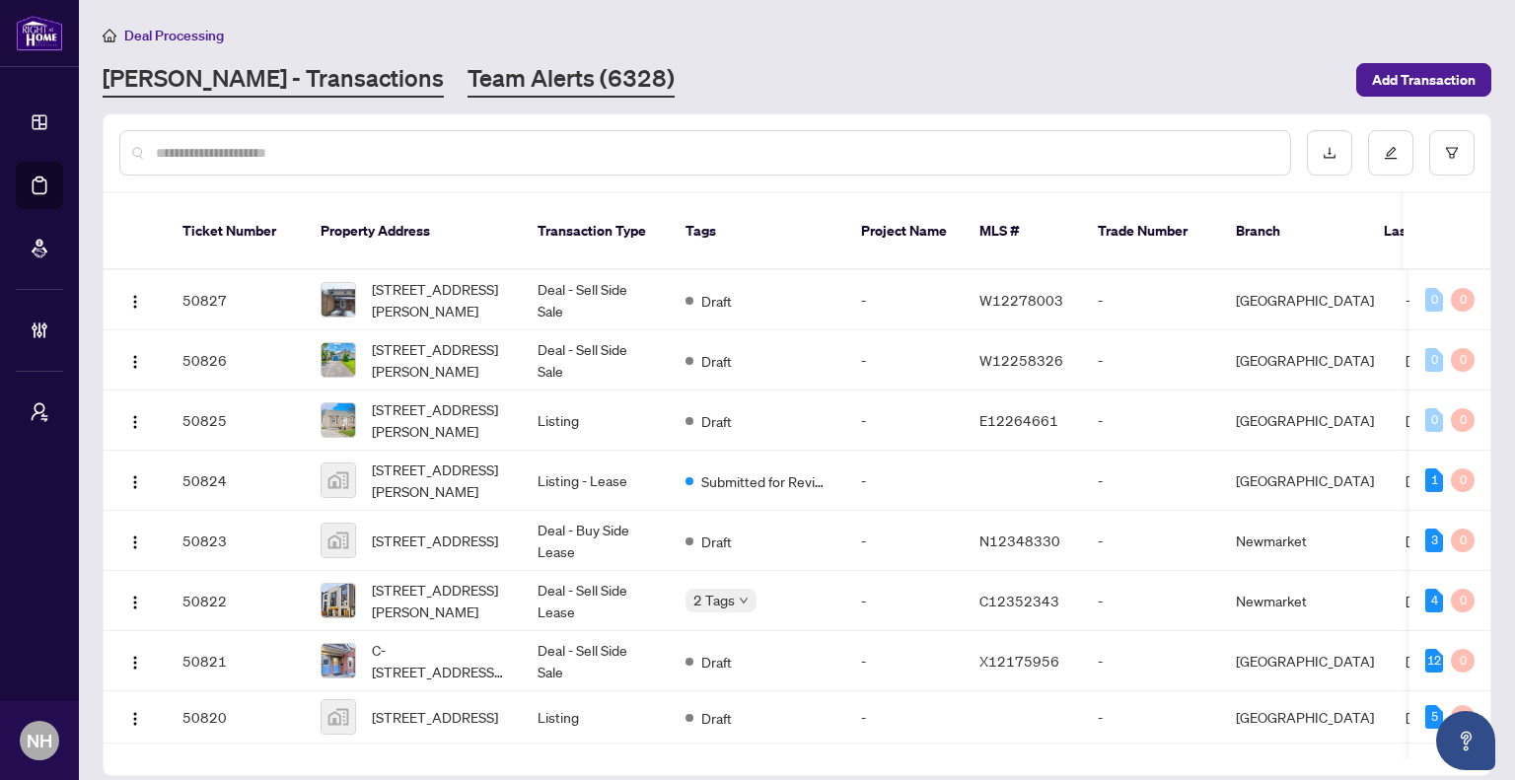
click at [468, 78] on link "Team Alerts (6328)" at bounding box center [571, 80] width 207 height 36
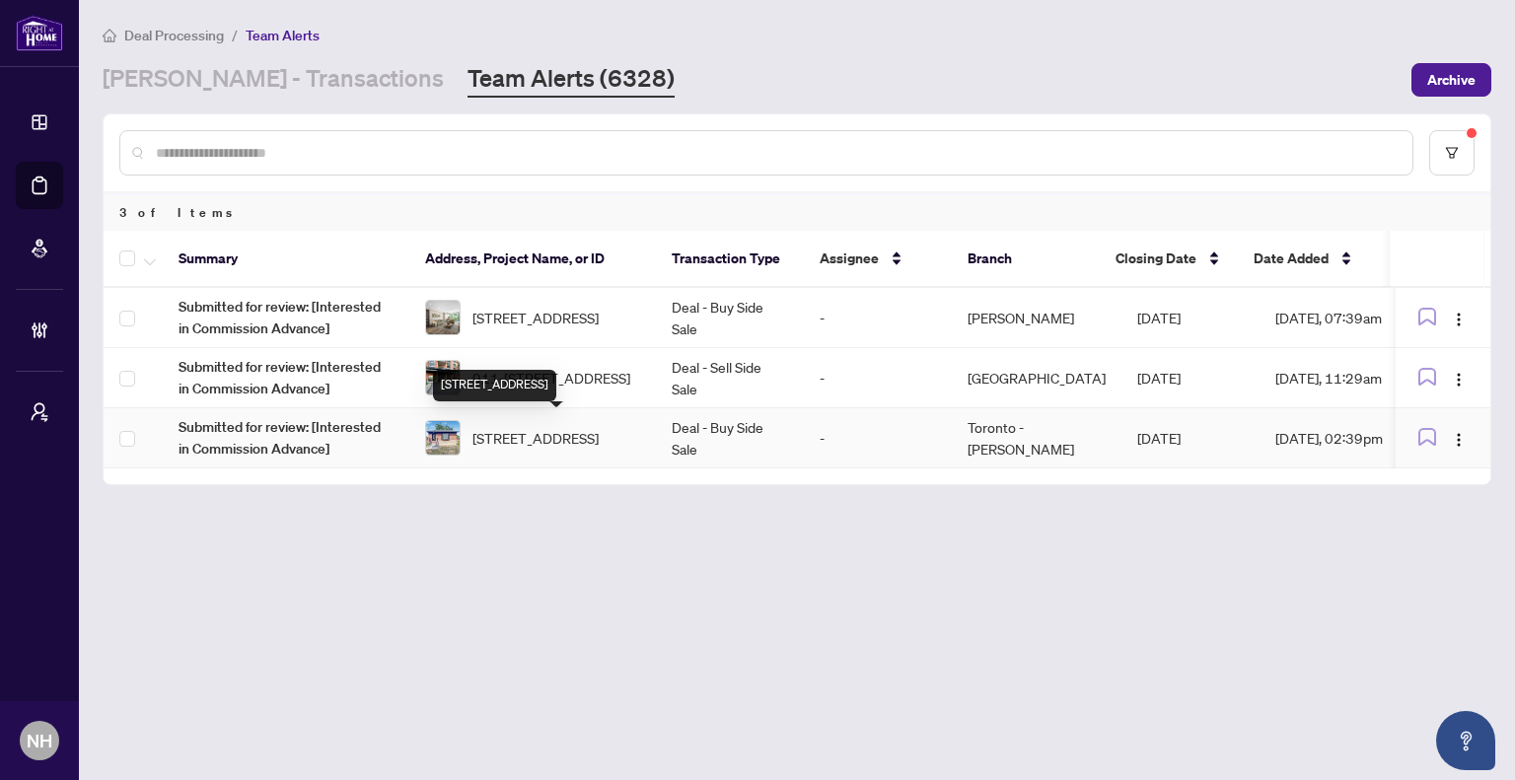
click at [545, 449] on span "31 Benlight Cres, Toronto, Ontario M1H 1P4, Canada" at bounding box center [536, 438] width 126 height 22
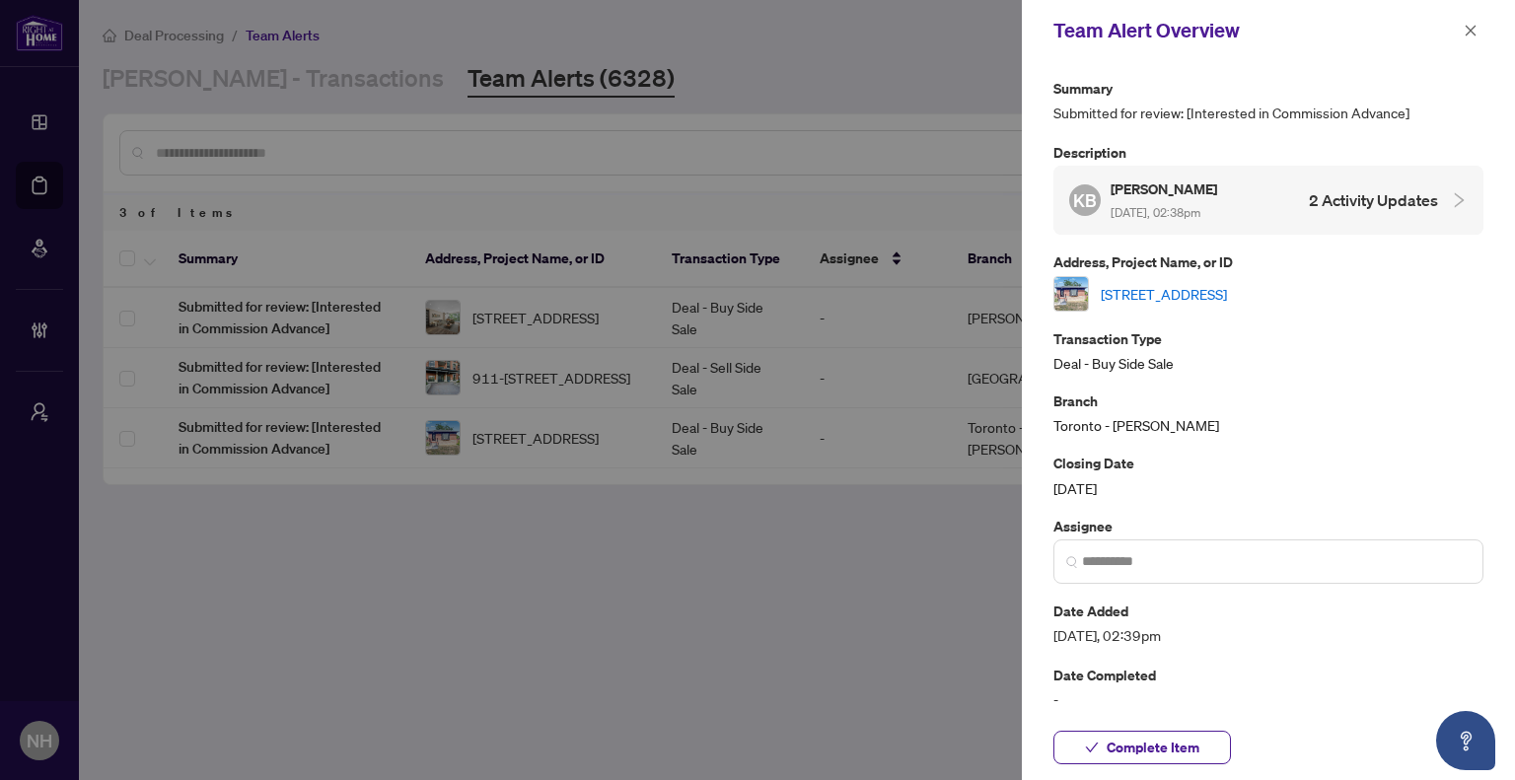
click at [1156, 296] on link "31 Benlight Cres, Toronto, Ontario M1H 1P4, Canada" at bounding box center [1164, 294] width 126 height 22
click at [1473, 23] on span "button" at bounding box center [1471, 31] width 14 height 32
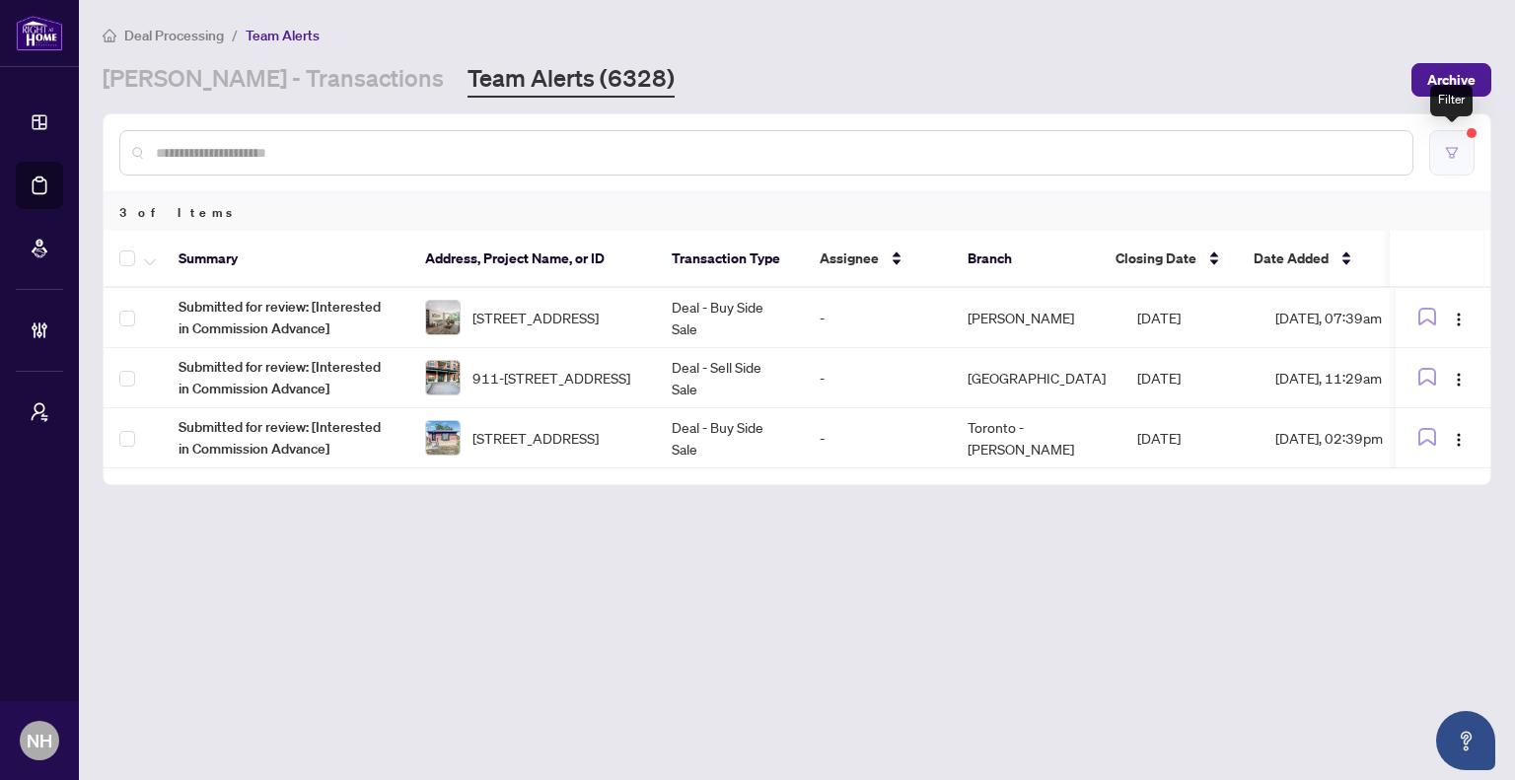
click at [1456, 150] on icon "filter" at bounding box center [1452, 152] width 12 height 11
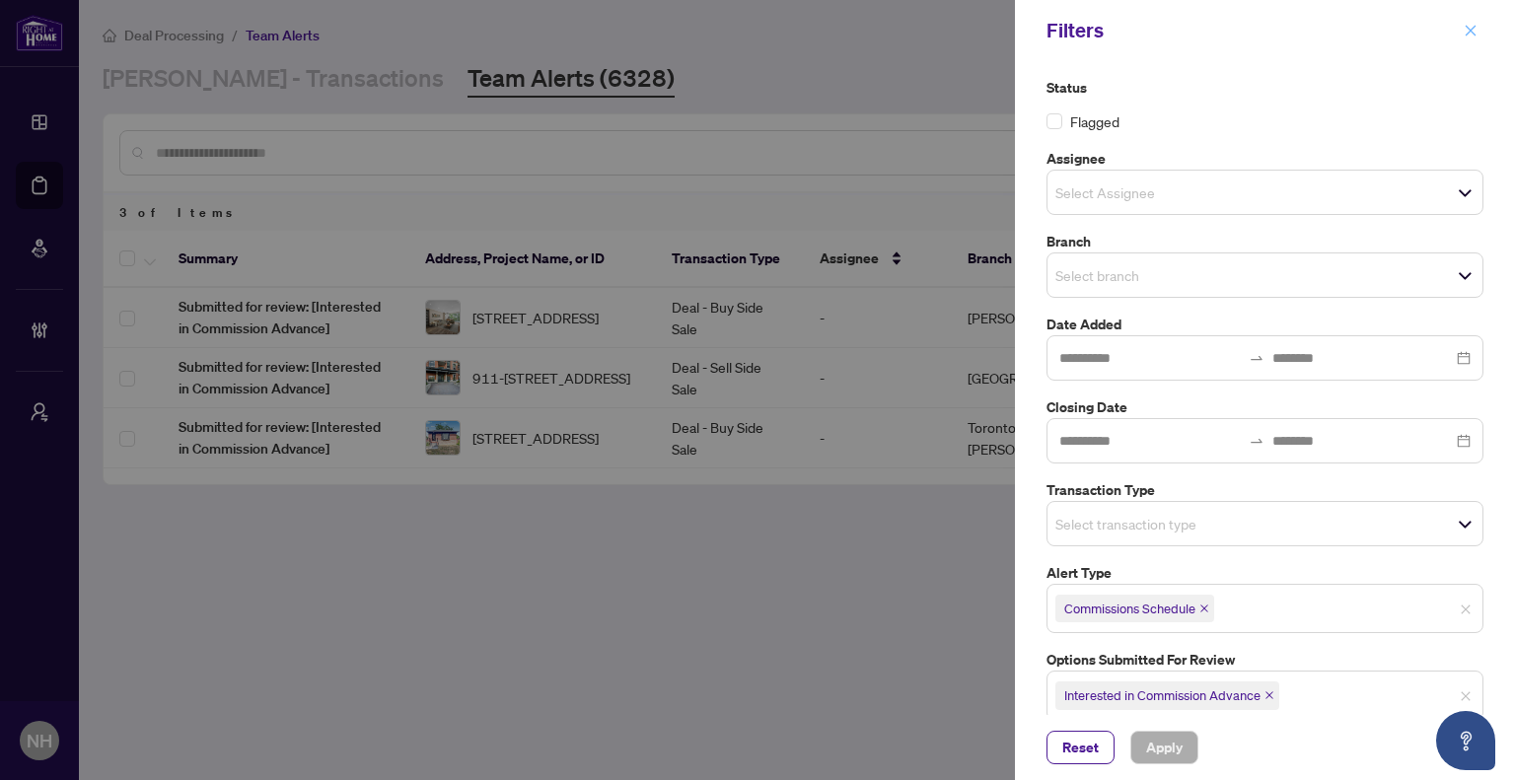
click at [1469, 28] on icon "close" at bounding box center [1471, 31] width 14 height 14
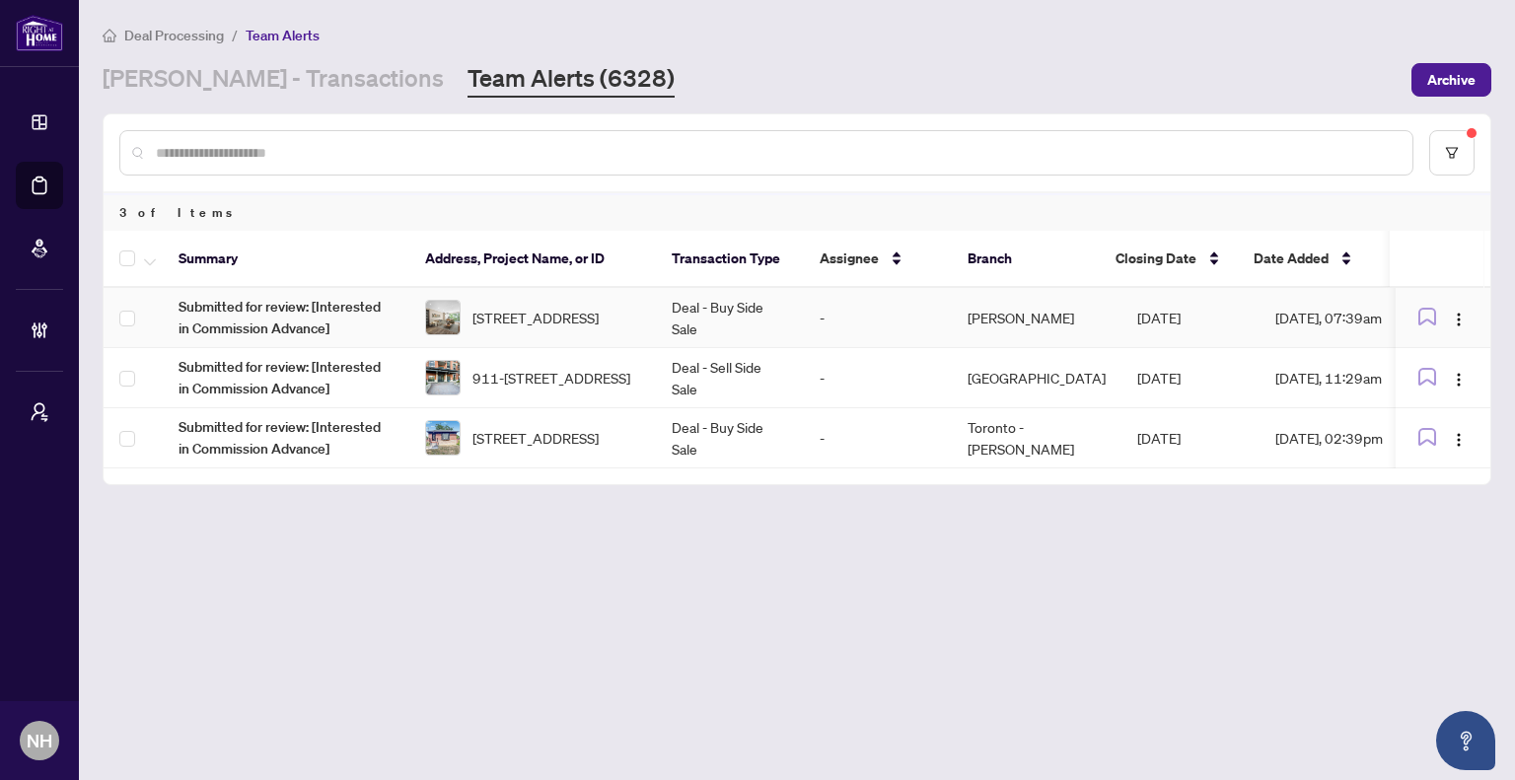
click at [599, 307] on span "[STREET_ADDRESS]" at bounding box center [536, 318] width 126 height 22
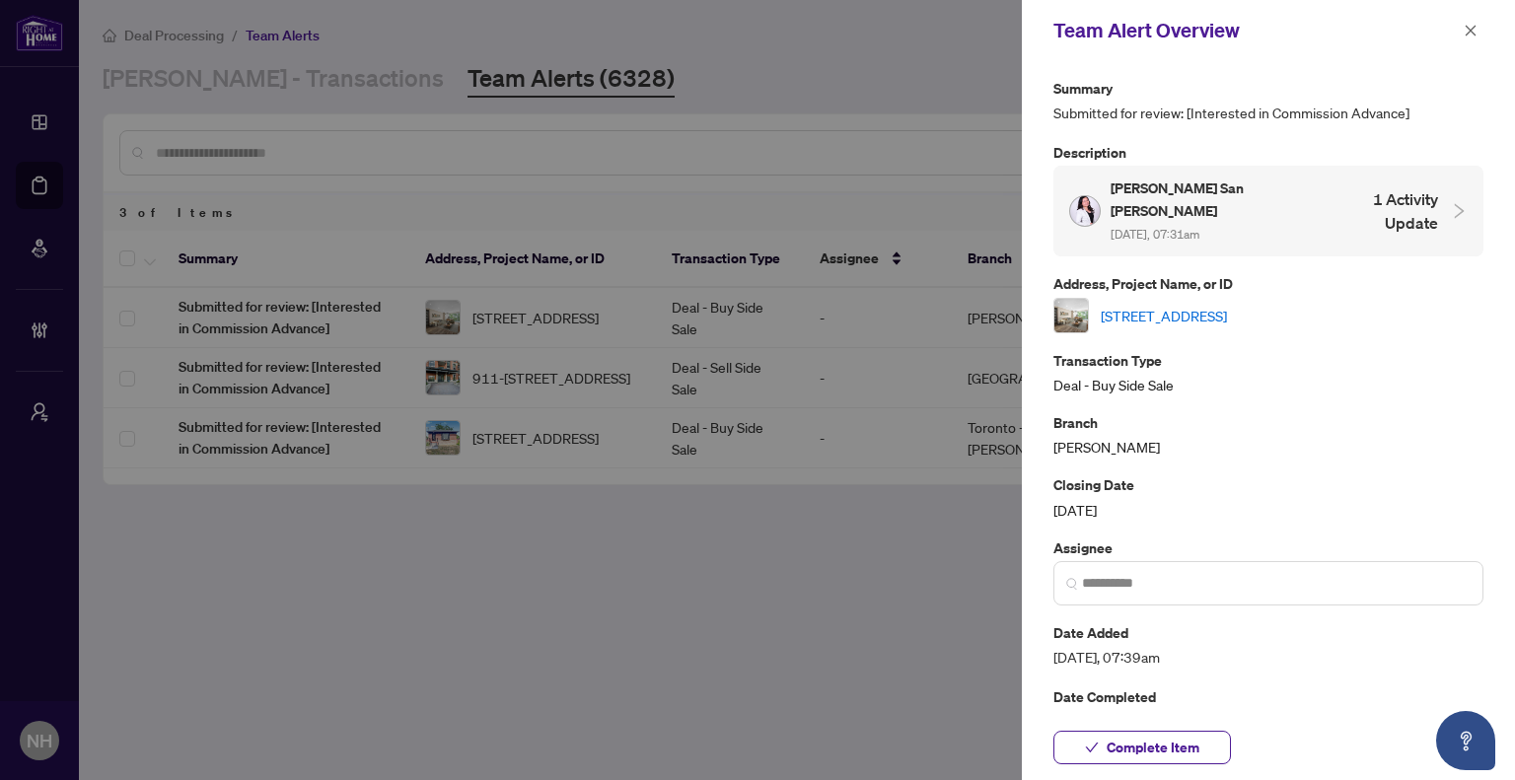
click at [1190, 305] on div "[STREET_ADDRESS]" at bounding box center [1269, 316] width 430 height 36
click at [1191, 305] on link "[STREET_ADDRESS]" at bounding box center [1164, 316] width 126 height 22
click at [1475, 26] on icon "close" at bounding box center [1471, 31] width 14 height 14
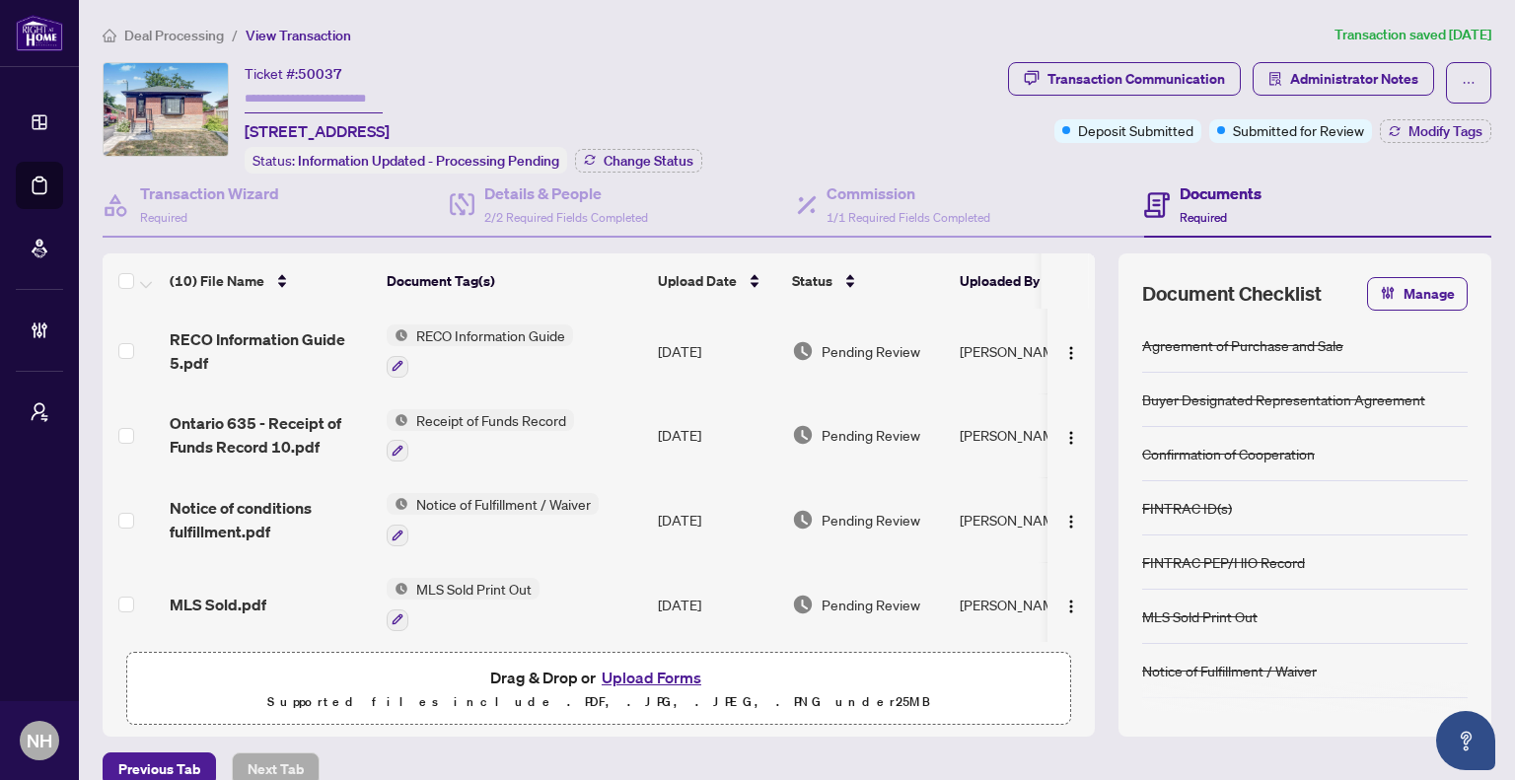
click at [1085, 94] on span "Transaction Communication" at bounding box center [1124, 82] width 233 height 41
click at [1115, 90] on div "Deposit Submitted" at bounding box center [1112, 91] width 113 height 32
click at [1171, 84] on div "Transaction Communication" at bounding box center [1137, 79] width 178 height 32
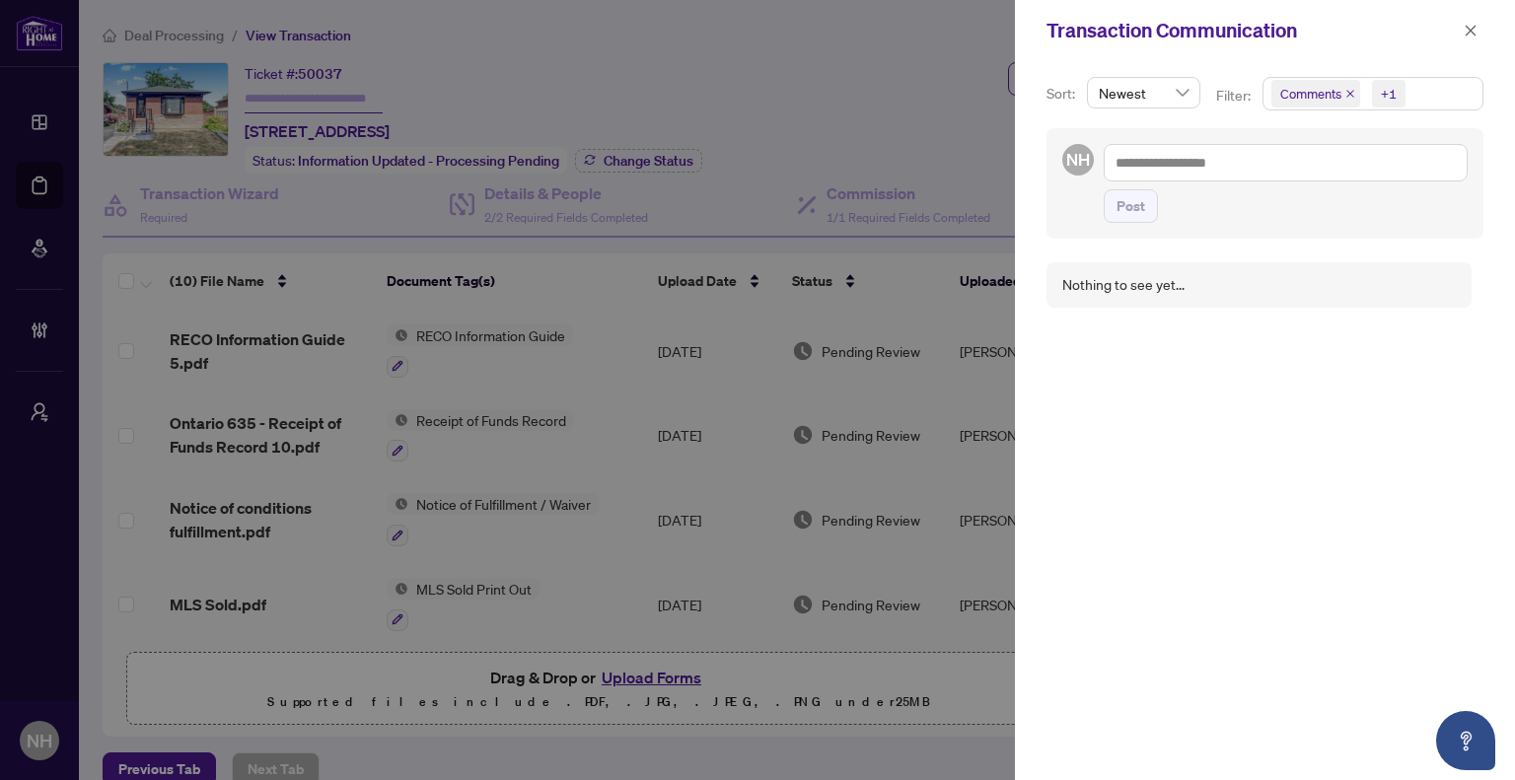
click at [1328, 93] on span "Comments" at bounding box center [1310, 94] width 61 height 20
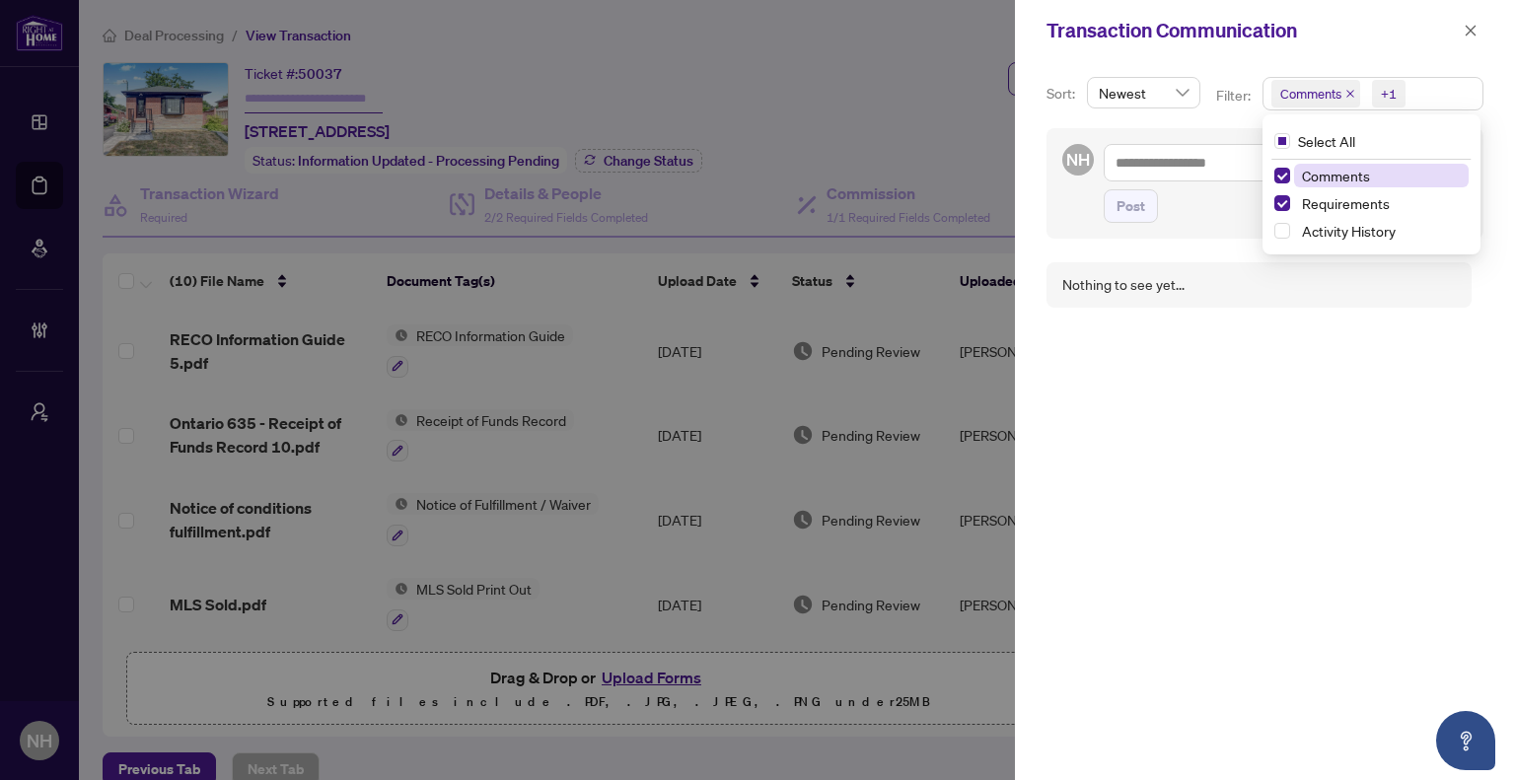
click at [1349, 90] on icon "close" at bounding box center [1351, 94] width 10 height 10
click at [1476, 29] on icon "close" at bounding box center [1471, 31] width 14 height 14
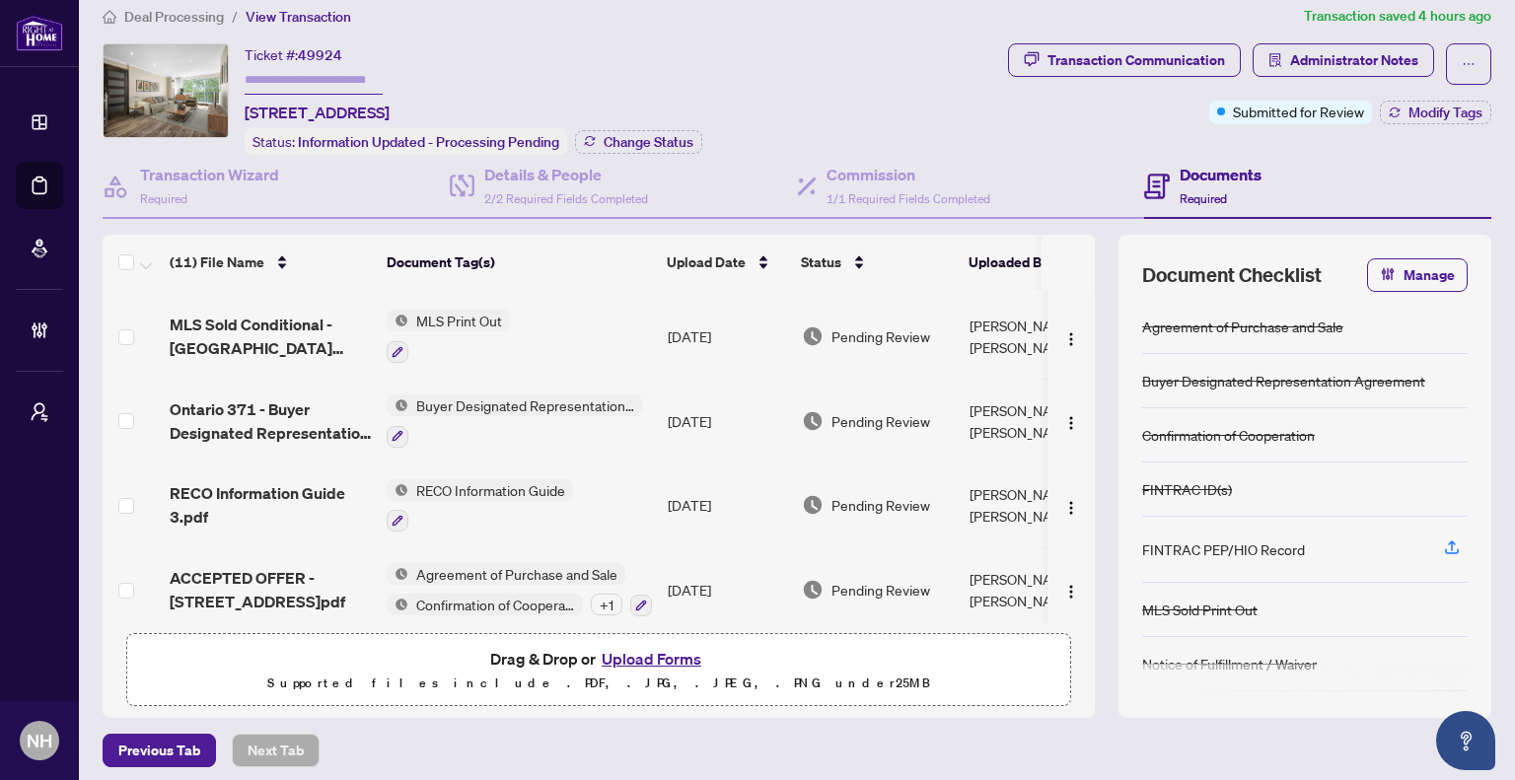
scroll to position [24, 0]
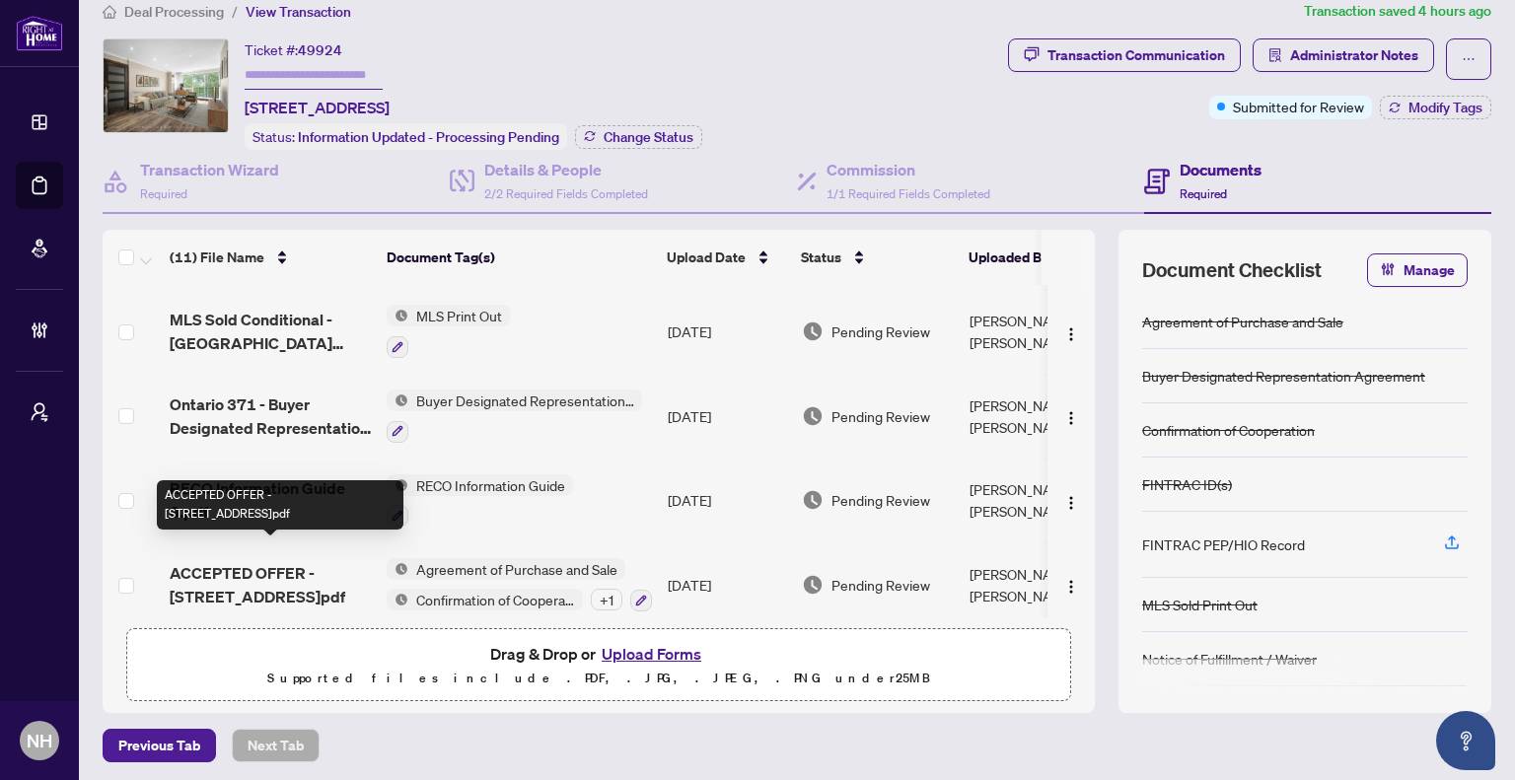
click at [266, 565] on span "ACCEPTED OFFER - [STREET_ADDRESS]pdf" at bounding box center [270, 584] width 201 height 47
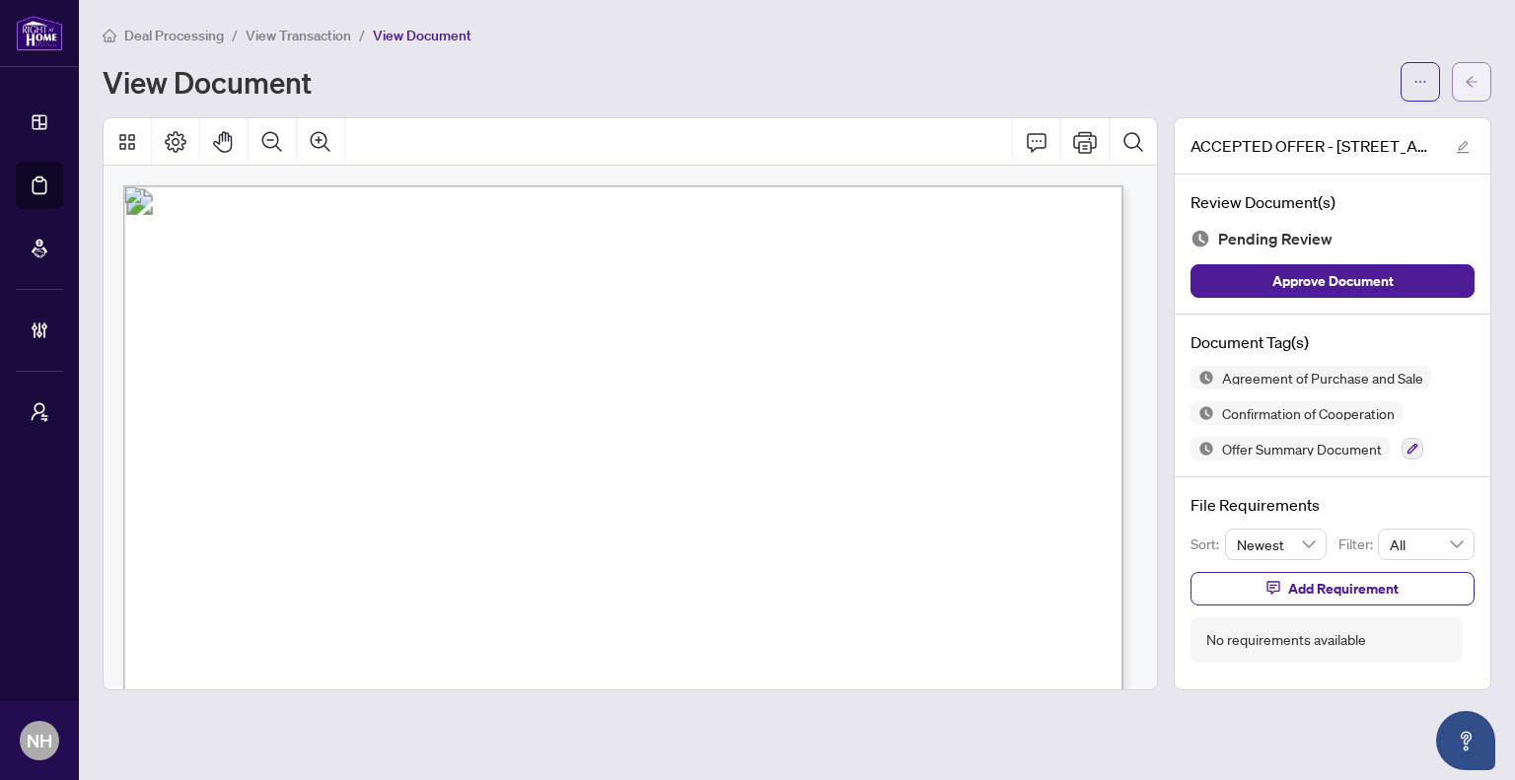
click at [1471, 88] on span "button" at bounding box center [1472, 82] width 14 height 32
